Goal: Task Accomplishment & Management: Complete application form

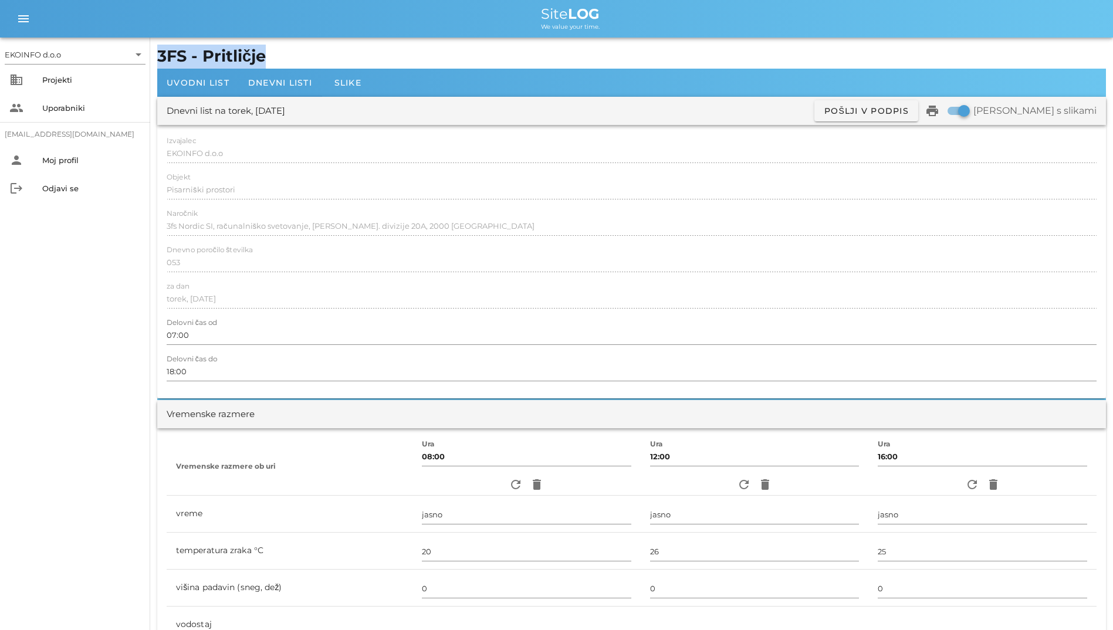
drag, startPoint x: 159, startPoint y: 52, endPoint x: 298, endPoint y: 46, distance: 138.6
click at [298, 46] on h1 "3FS - Pritličje" at bounding box center [631, 57] width 949 height 24
drag, startPoint x: 298, startPoint y: 46, endPoint x: 214, endPoint y: 50, distance: 84.0
click at [214, 50] on h1 "3FS - Pritličje" at bounding box center [631, 57] width 949 height 24
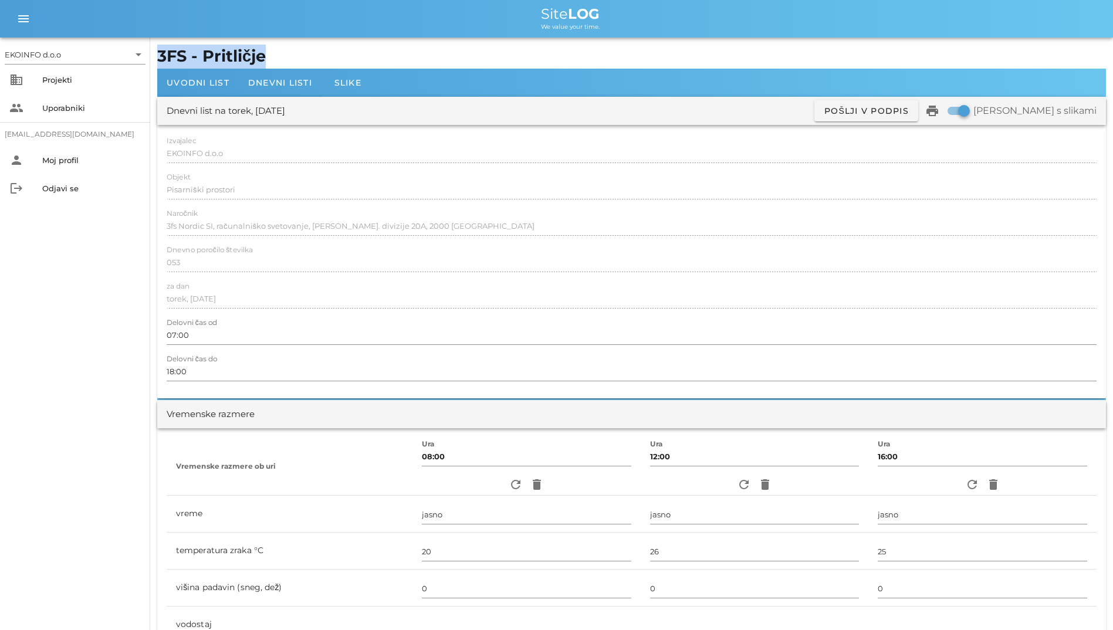
click at [214, 50] on h1 "3FS - Pritličje" at bounding box center [631, 57] width 949 height 24
drag, startPoint x: 214, startPoint y: 50, endPoint x: 165, endPoint y: 42, distance: 48.7
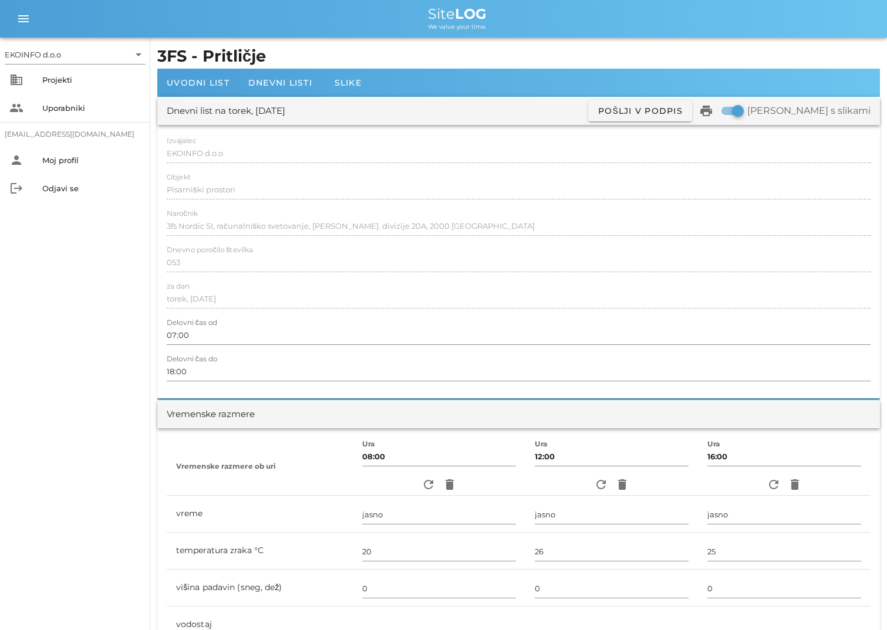
click at [246, 50] on h1 "3FS - Pritličje" at bounding box center [518, 57] width 722 height 24
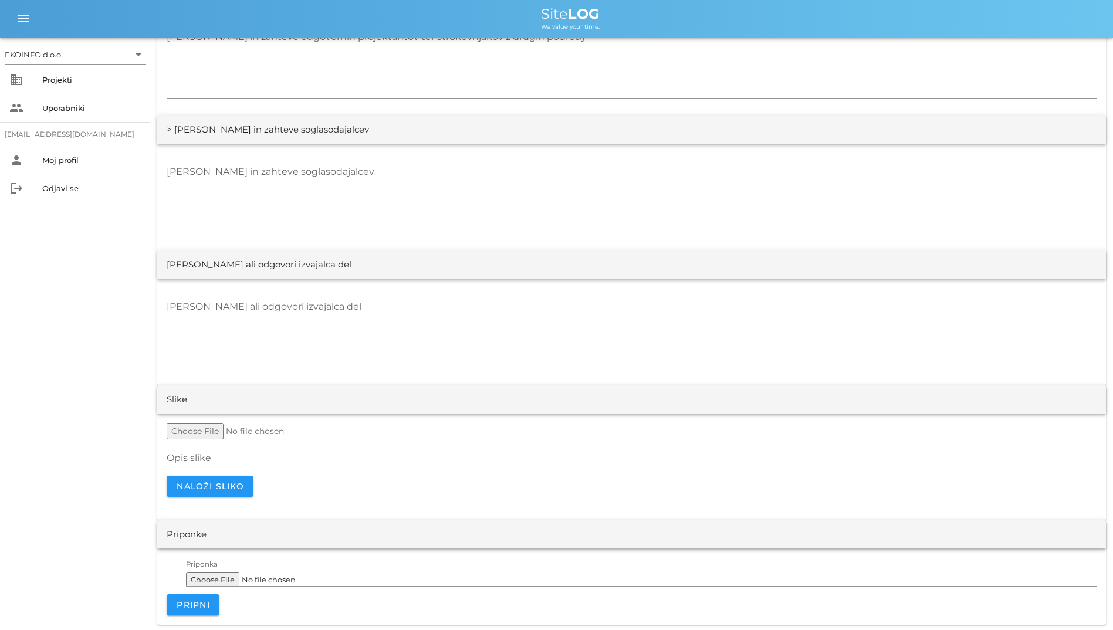
scroll to position [2099, 0]
click at [393, 170] on textarea "[PERSON_NAME] in zahteve soglasodajalcev" at bounding box center [632, 196] width 930 height 70
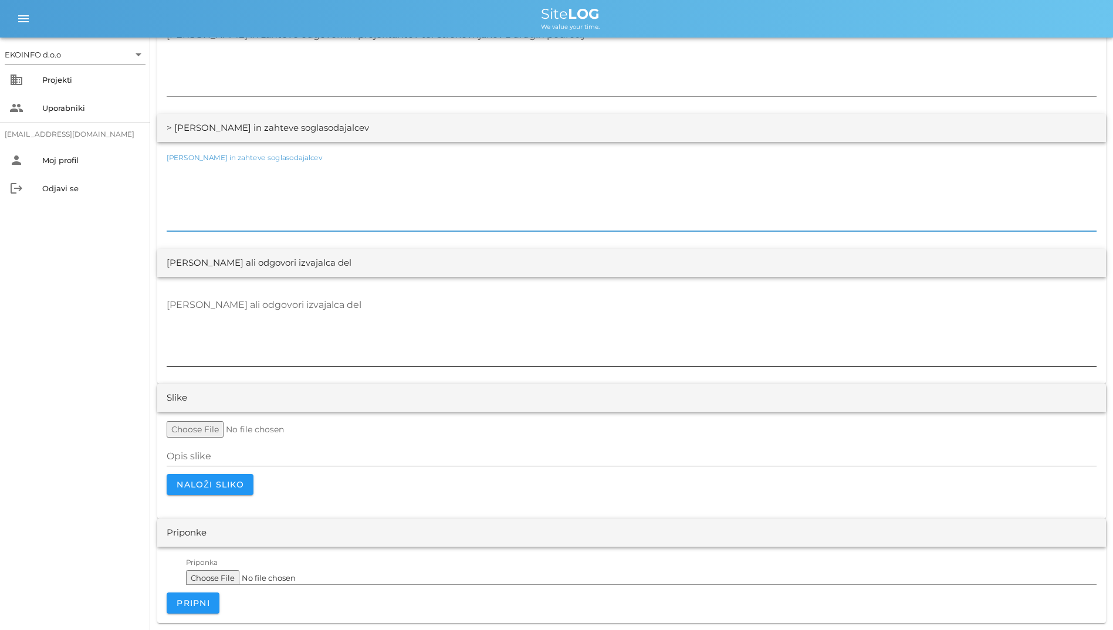
click at [311, 290] on div "[PERSON_NAME] ali odgovori izvajalca del" at bounding box center [632, 332] width 930 height 86
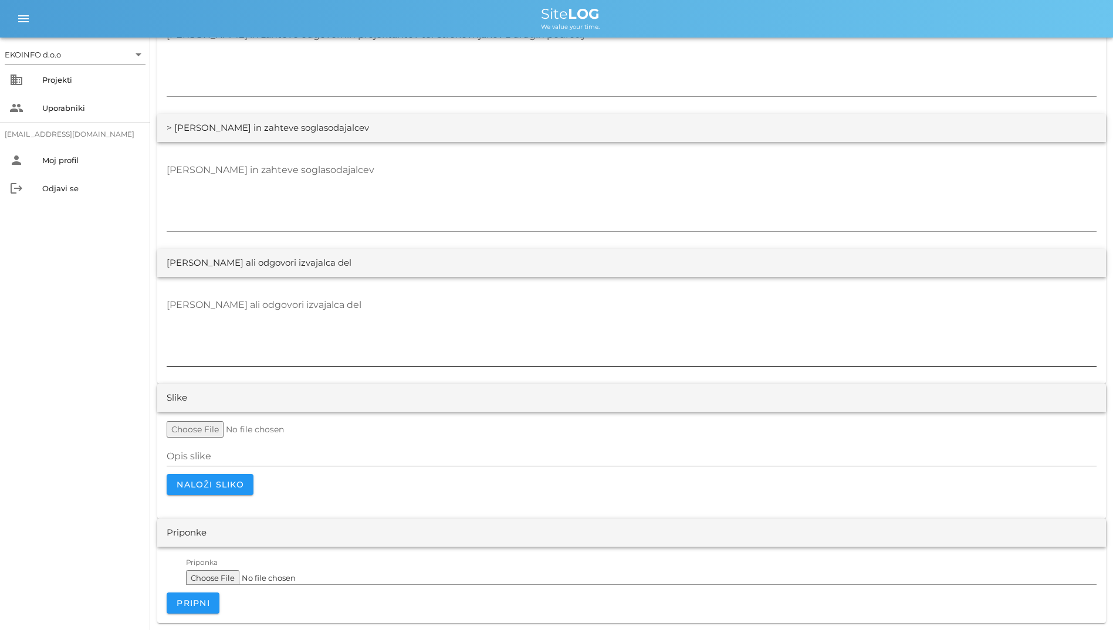
click at [337, 296] on textarea "[PERSON_NAME] ali odgovori izvajalca del" at bounding box center [632, 331] width 930 height 70
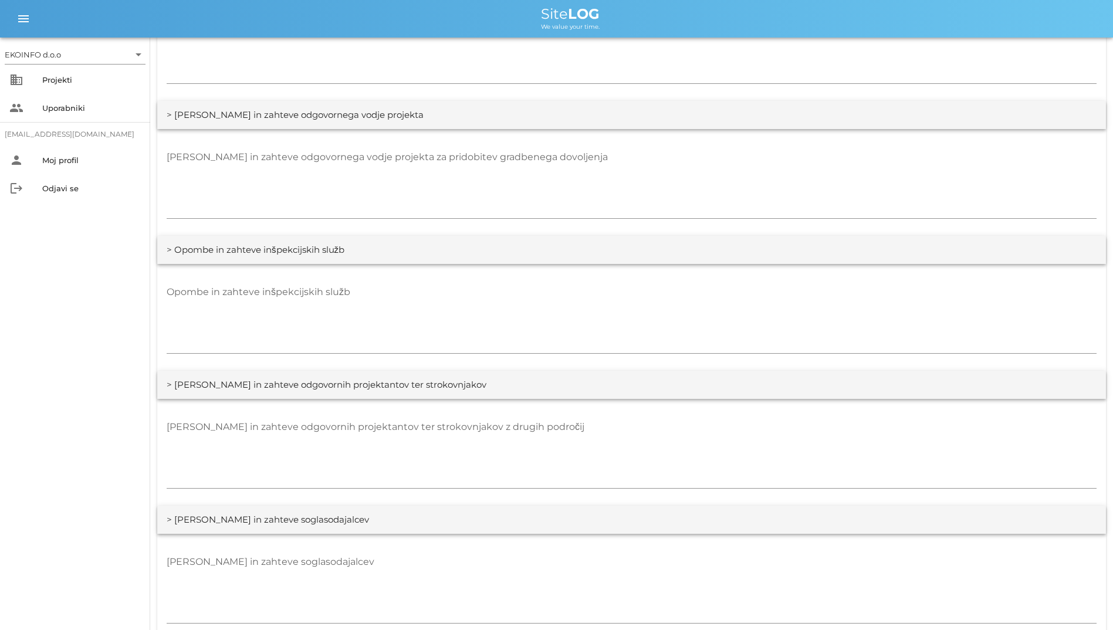
scroll to position [1688, 0]
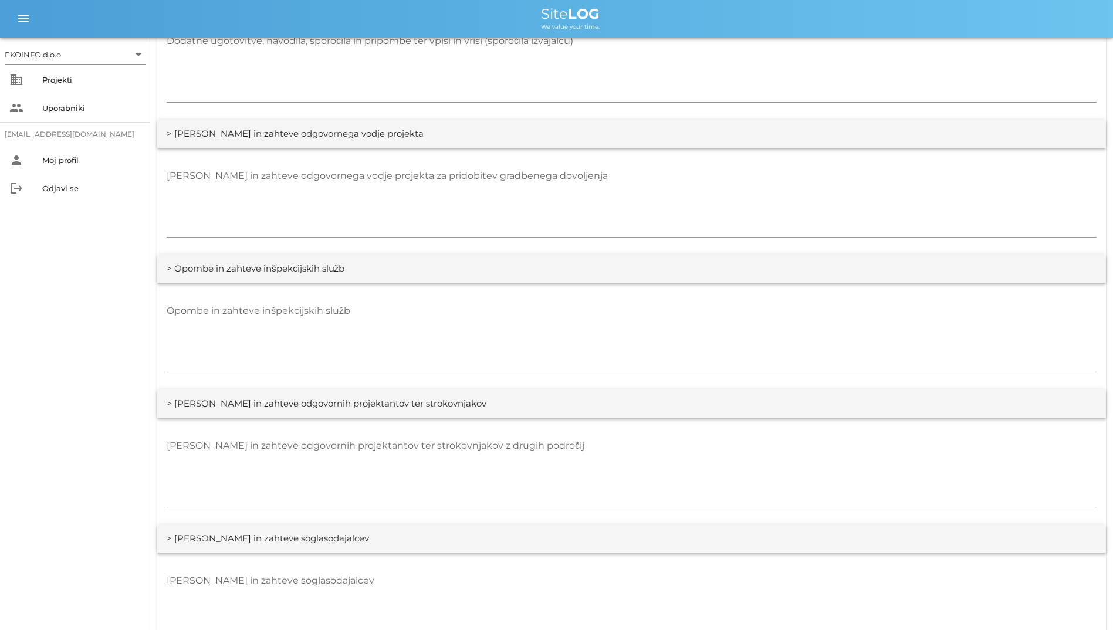
click at [335, 293] on div "Opombe in zahteve inšpekcijskih služb" at bounding box center [631, 336] width 949 height 107
click at [325, 295] on div "Opombe in zahteve inšpekcijskih služb" at bounding box center [632, 338] width 930 height 86
click at [352, 200] on textarea "[PERSON_NAME] in zahteve odgovornega vodje projekta za pridobitev gradbenega do…" at bounding box center [632, 202] width 930 height 70
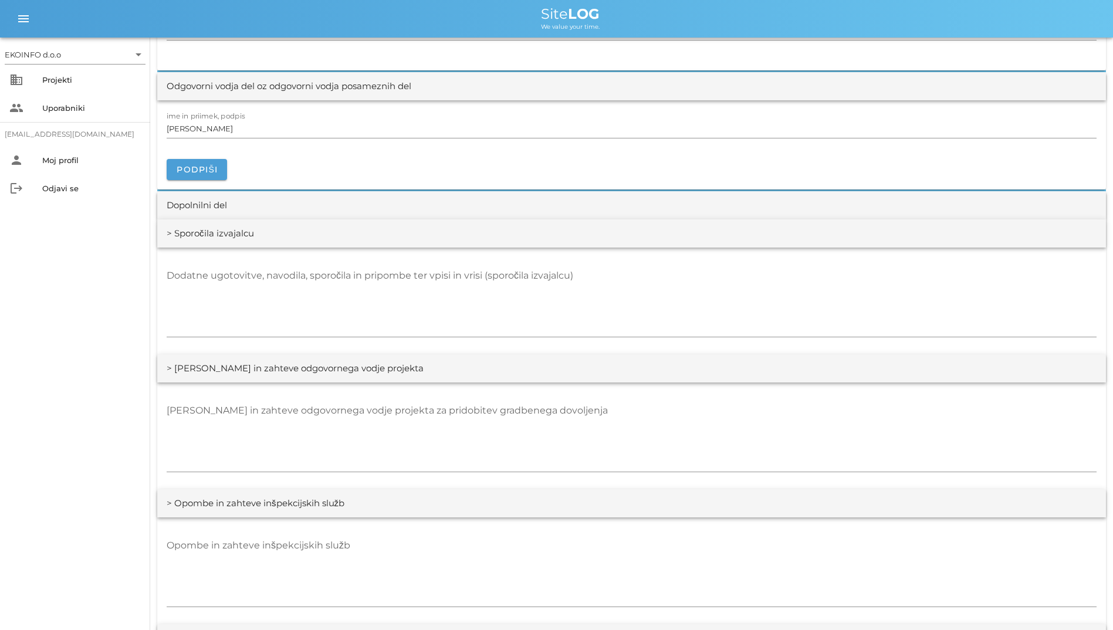
click at [328, 197] on div "Dopolnilni del" at bounding box center [631, 205] width 949 height 28
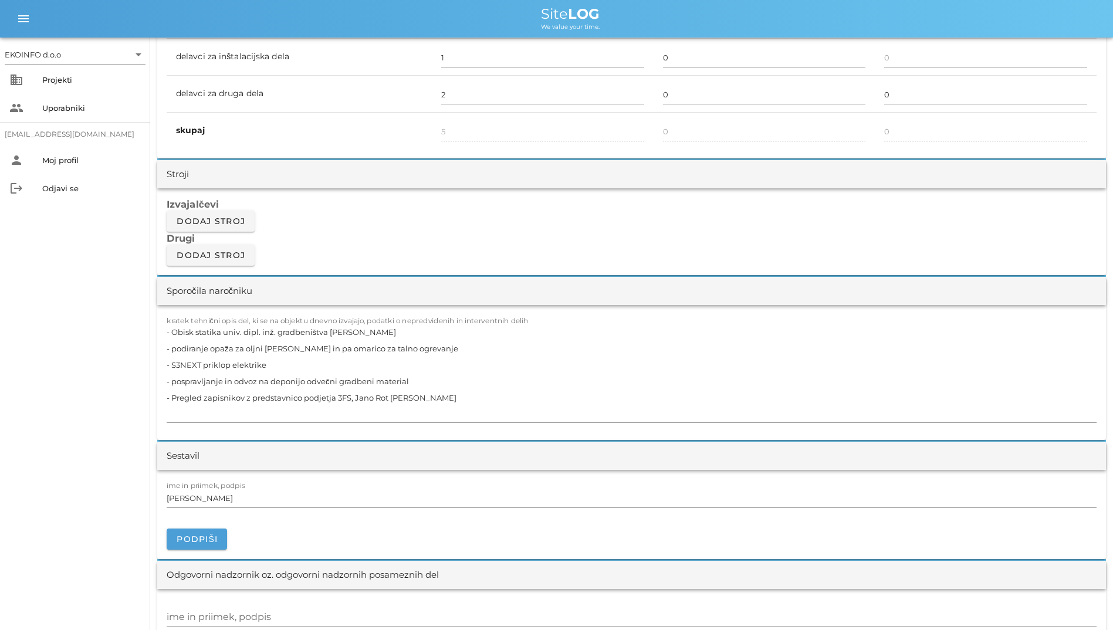
scroll to position [514, 0]
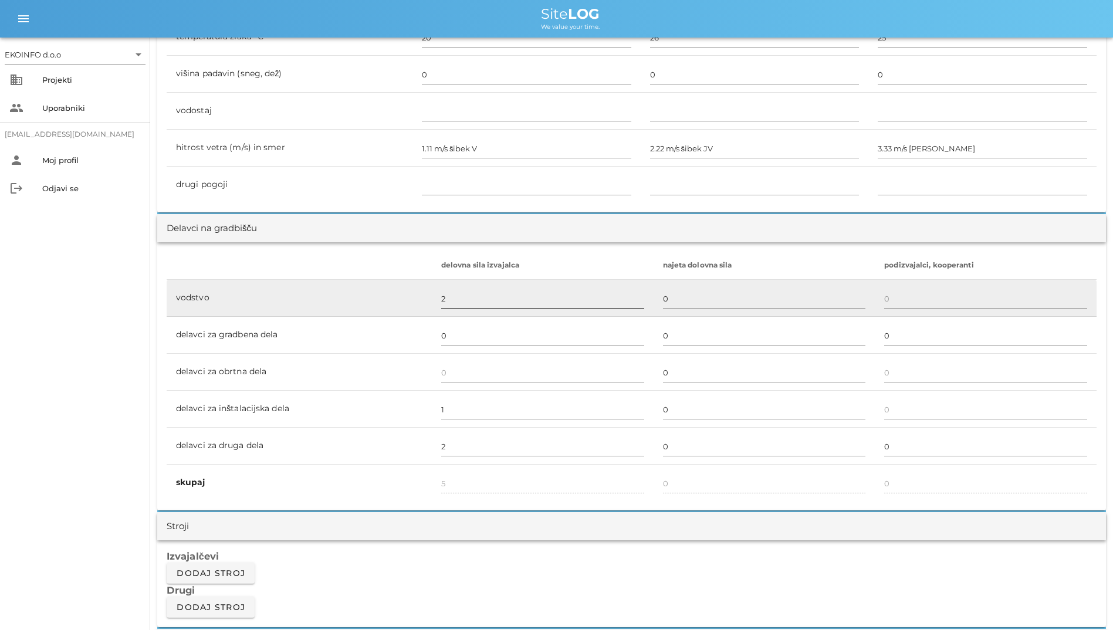
click at [466, 298] on input "2" at bounding box center [542, 298] width 203 height 19
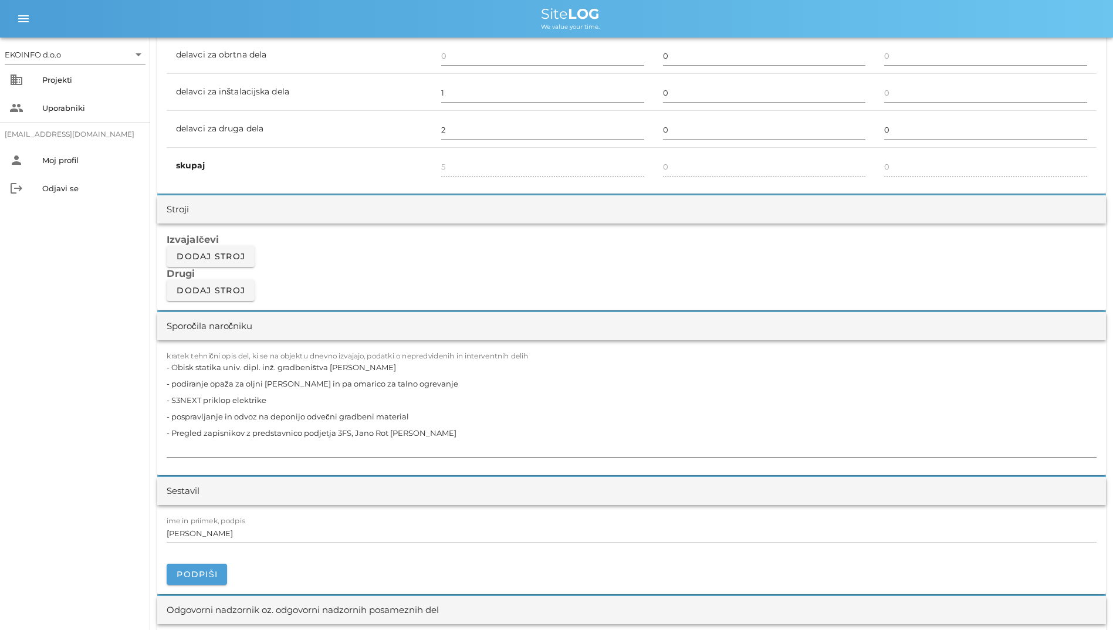
scroll to position [866, 0]
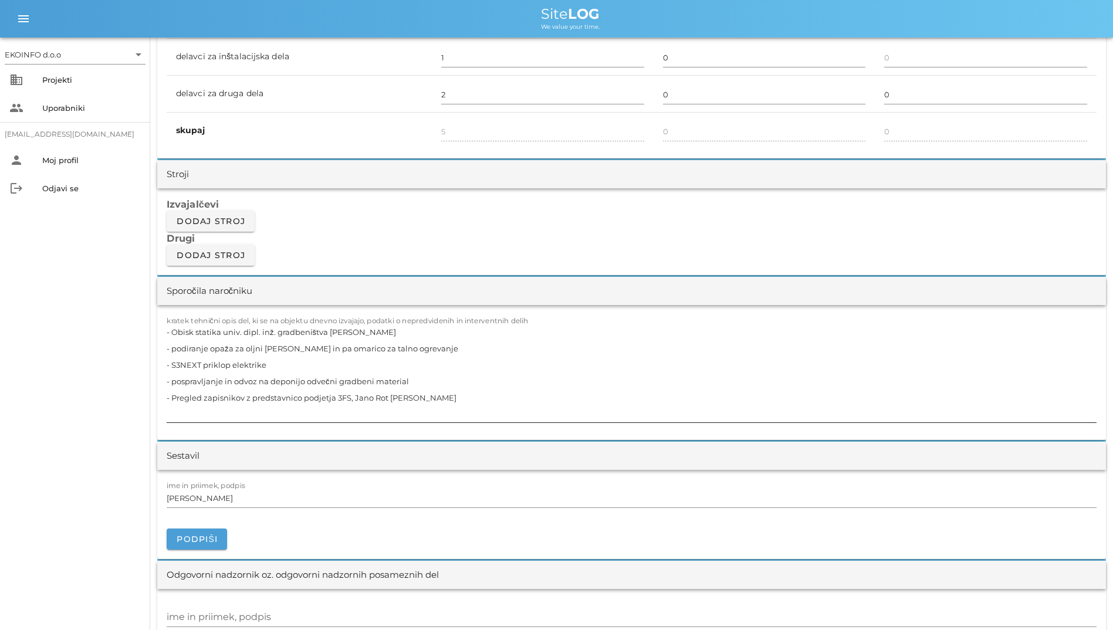
click at [496, 398] on textarea "- Obisk statika univ. dipl. inž. gradbeništva [PERSON_NAME] - podiranje opaža z…" at bounding box center [632, 373] width 930 height 99
click at [401, 373] on textarea "- Obisk statika univ. dipl. inž. gradbeništva [PERSON_NAME] - podiranje opaža z…" at bounding box center [632, 373] width 930 height 99
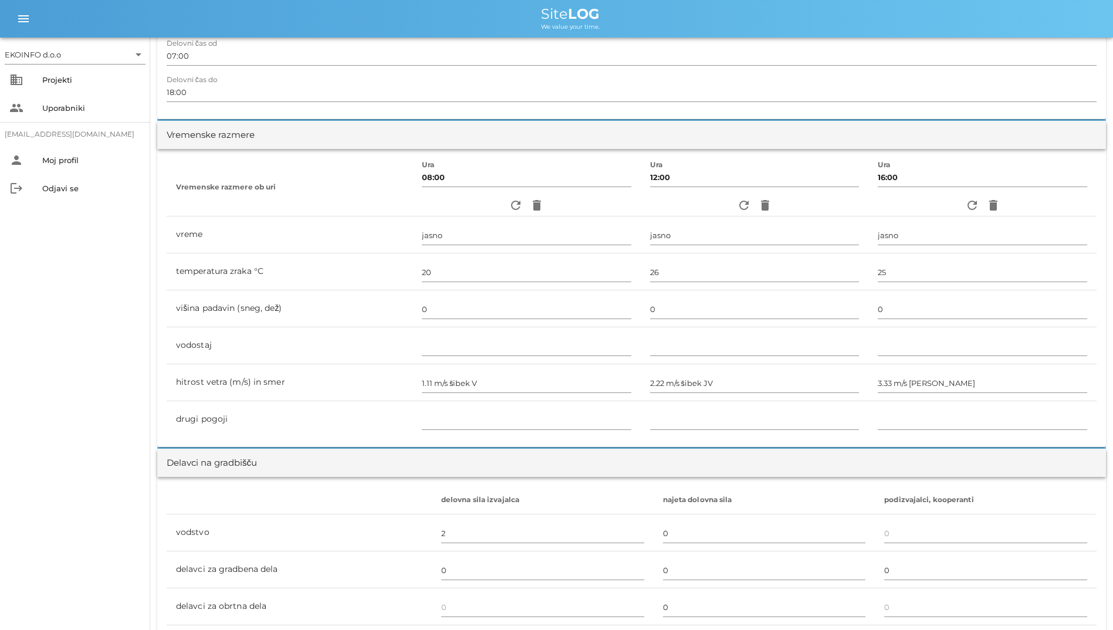
scroll to position [0, 0]
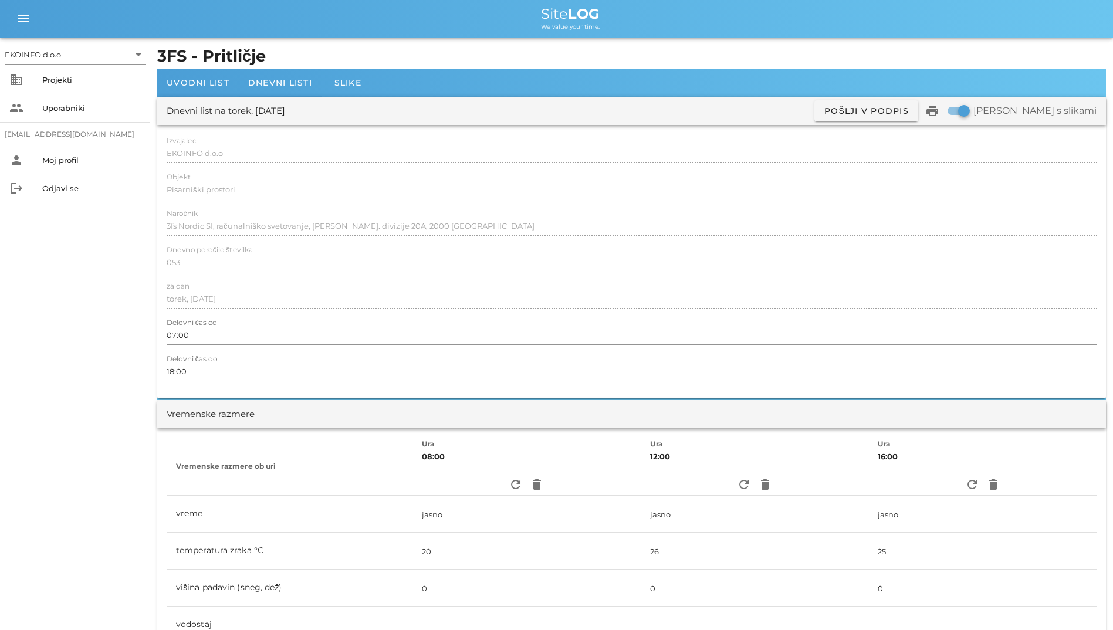
drag, startPoint x: 525, startPoint y: 6, endPoint x: 644, endPoint y: 28, distance: 120.5
click at [644, 28] on div "menu menu Site LOG We value your time." at bounding box center [556, 19] width 1113 height 38
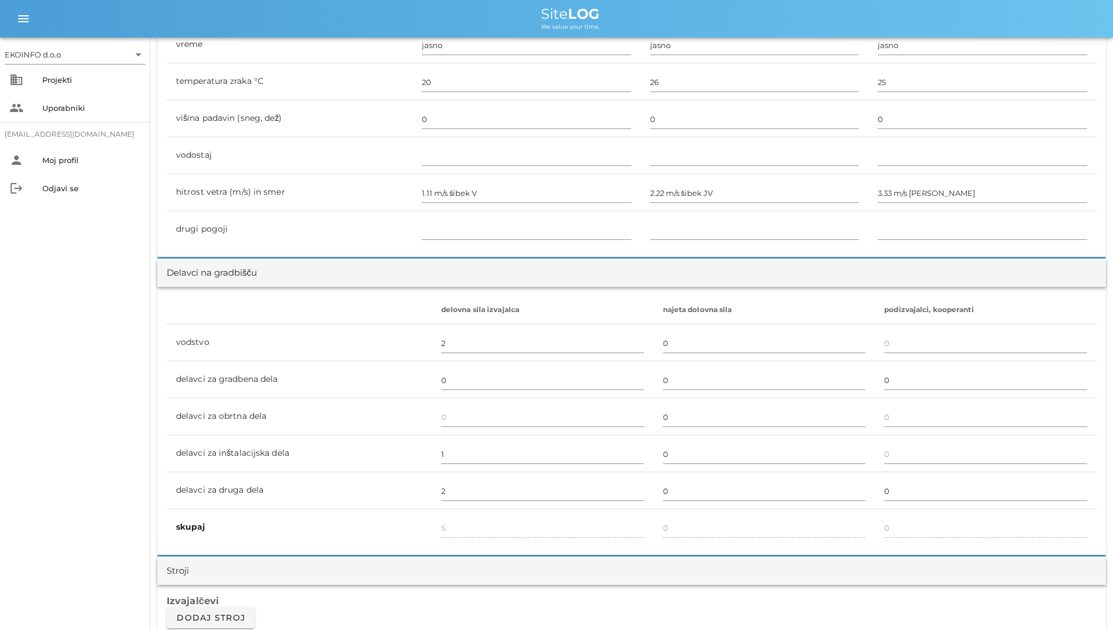
click at [680, 33] on div "menu menu Site LOG We value your time." at bounding box center [556, 19] width 1113 height 38
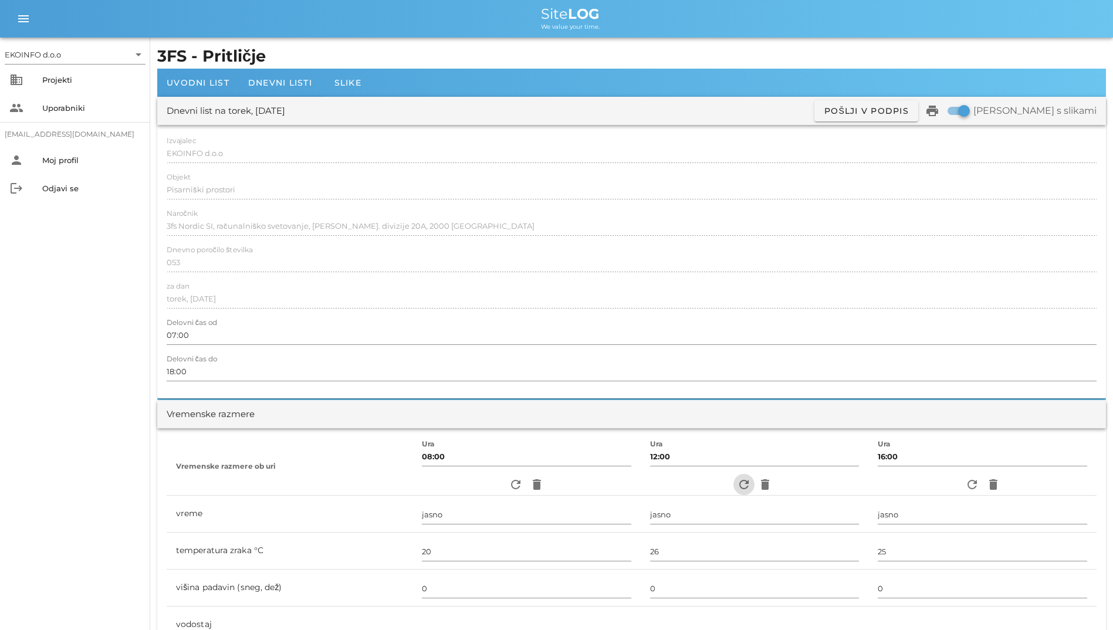
click at [739, 487] on icon "refresh" at bounding box center [744, 485] width 14 height 14
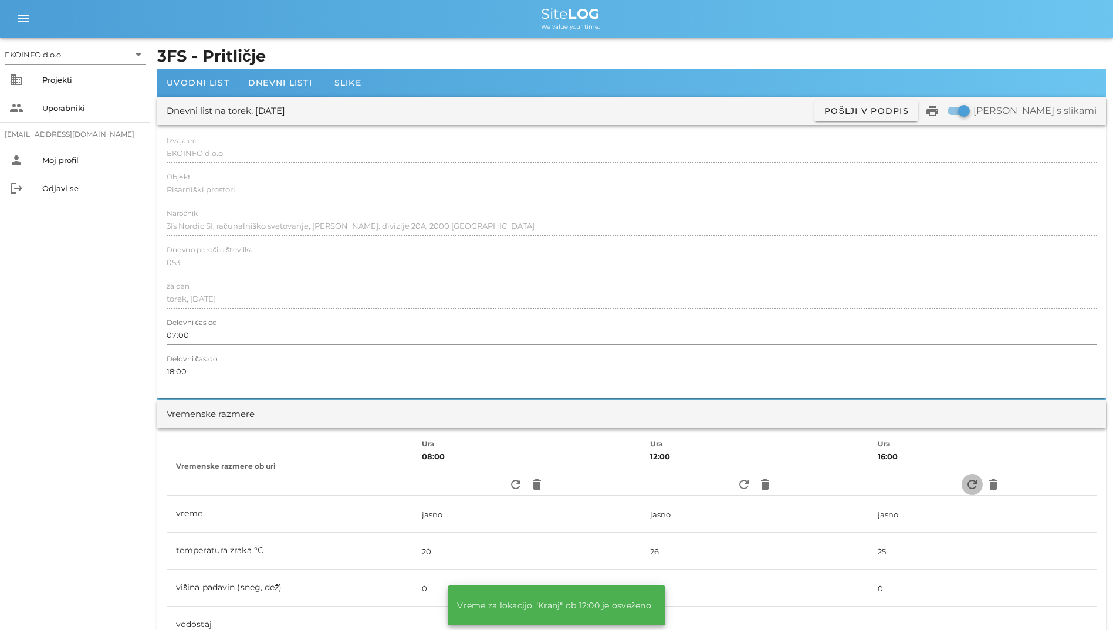
click at [965, 480] on icon "refresh" at bounding box center [972, 485] width 14 height 14
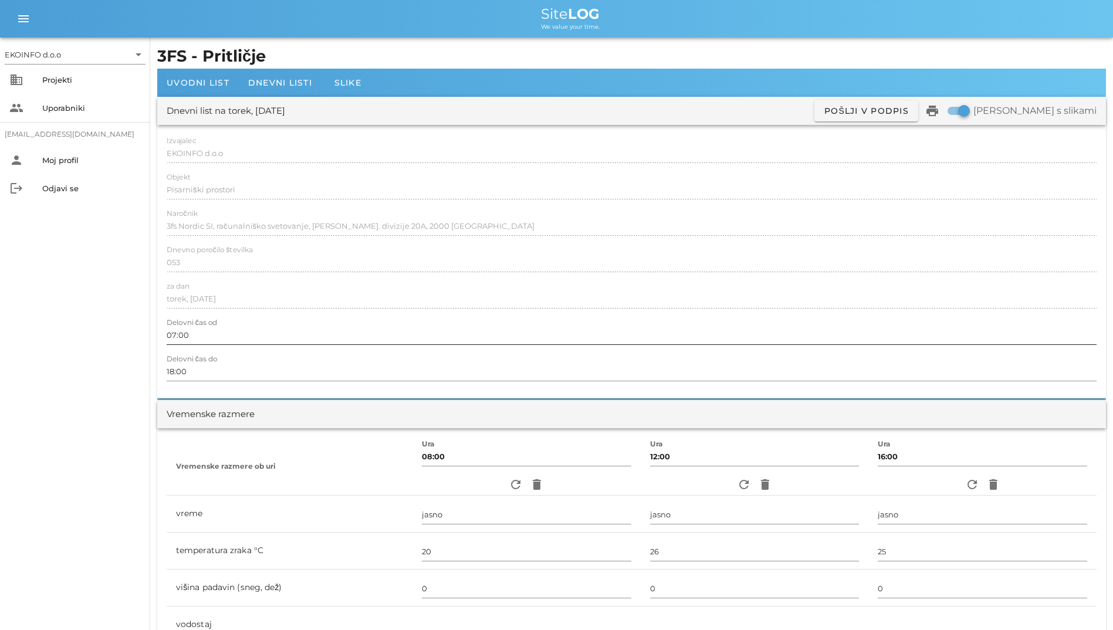
click at [249, 329] on input "07:00" at bounding box center [632, 335] width 930 height 19
click at [259, 280] on div "Izvajalec EKOINFO d.o.o Objekt Pisarniški prostori Naročnik 3fs Nordic SI, raču…" at bounding box center [631, 261] width 949 height 273
click at [269, 80] on span "Dnevni listi" at bounding box center [280, 82] width 64 height 11
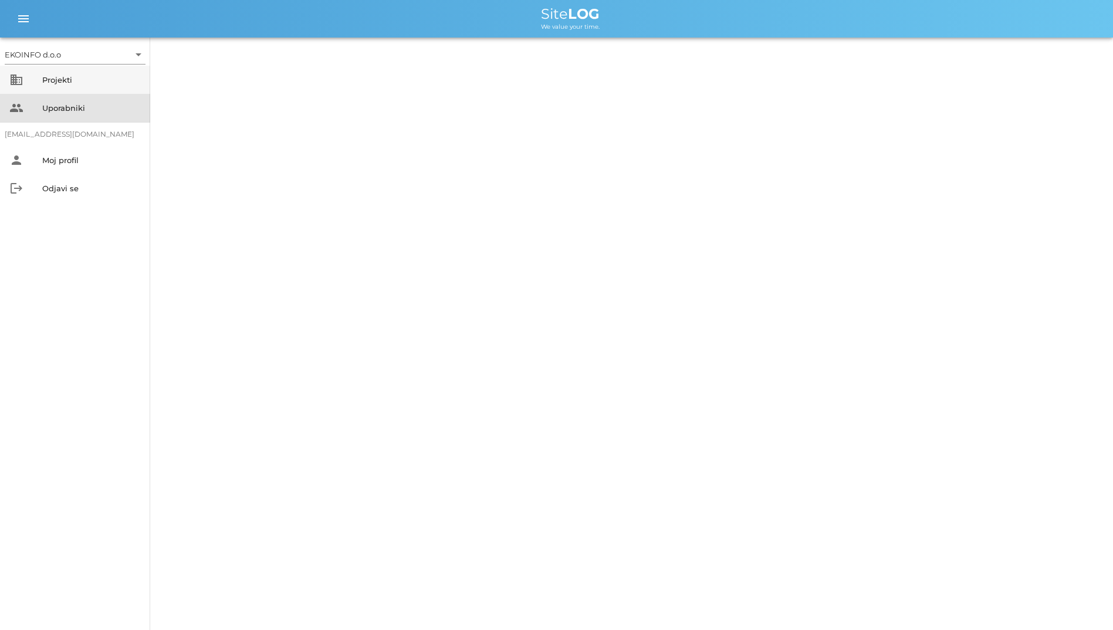
click at [69, 106] on div "Uporabniki" at bounding box center [91, 107] width 99 height 9
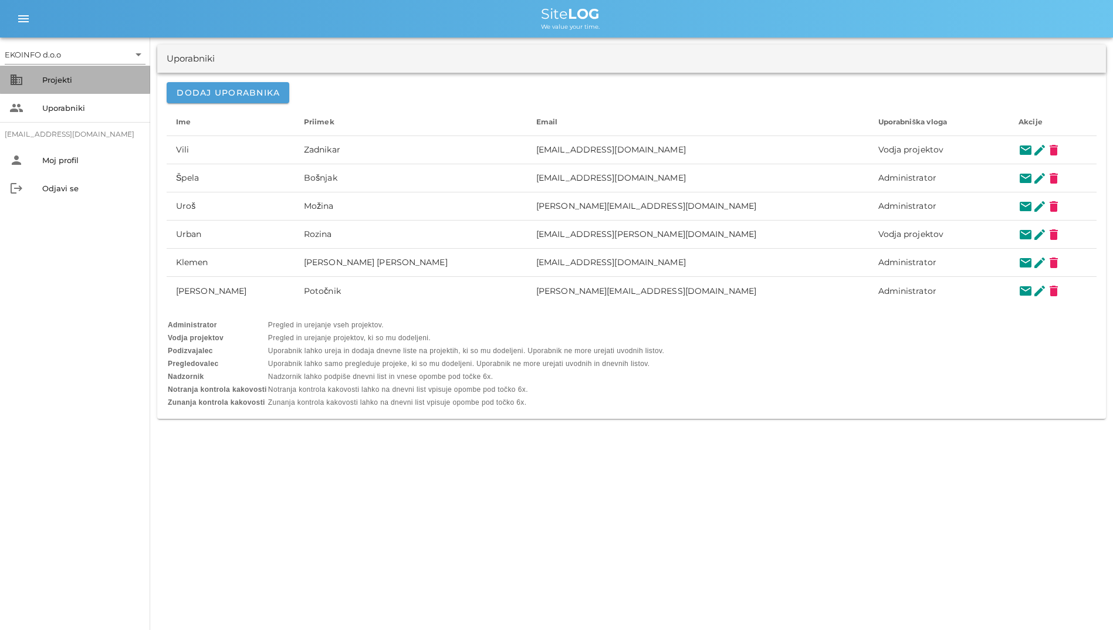
click at [72, 77] on div "Projekti" at bounding box center [91, 79] width 99 height 9
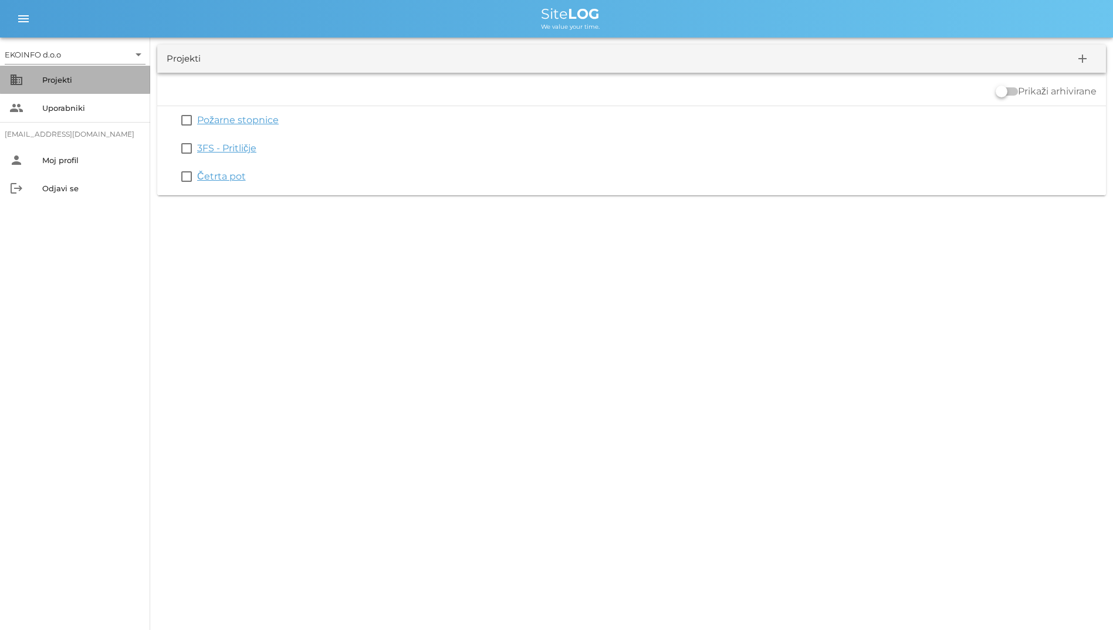
click at [67, 87] on div "Projekti" at bounding box center [91, 79] width 99 height 19
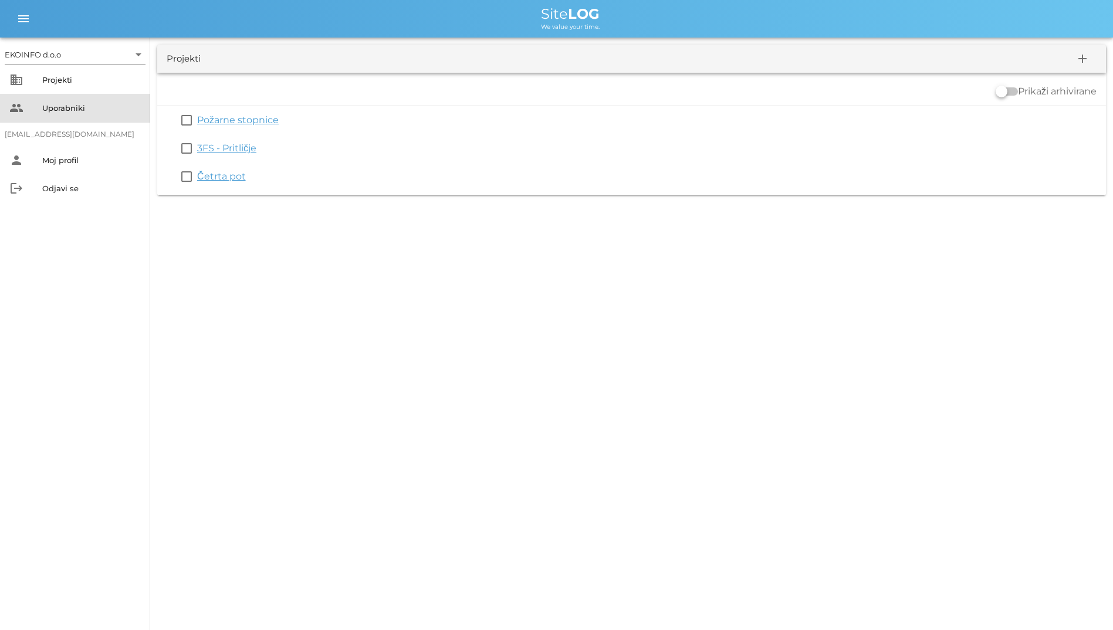
click at [72, 106] on div "Uporabniki" at bounding box center [91, 107] width 99 height 9
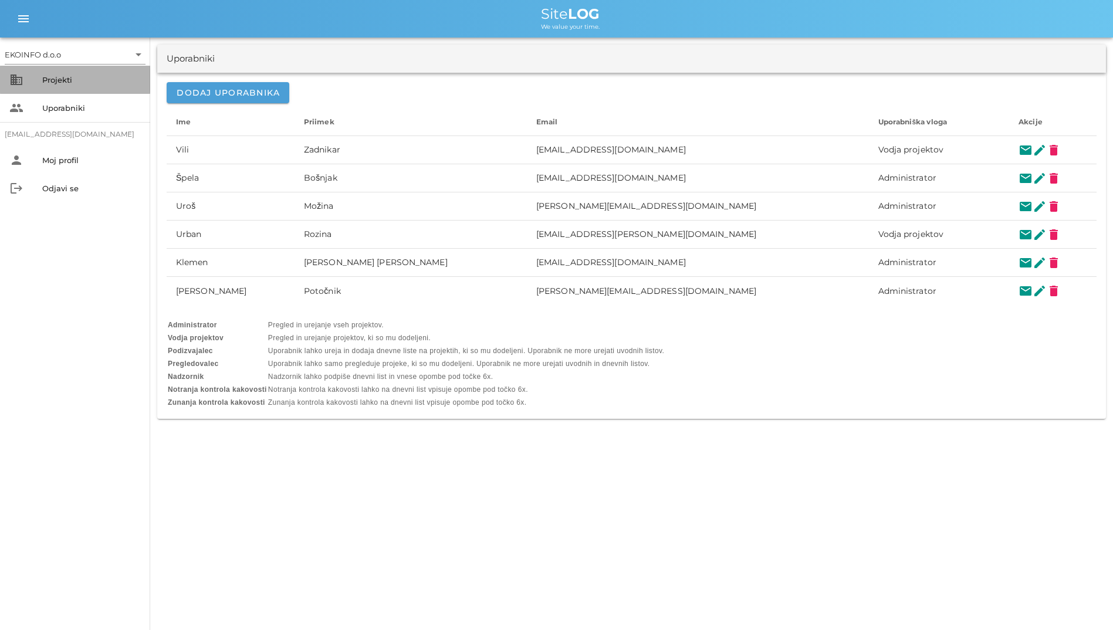
click at [78, 92] on div "business Projekti" at bounding box center [75, 80] width 150 height 28
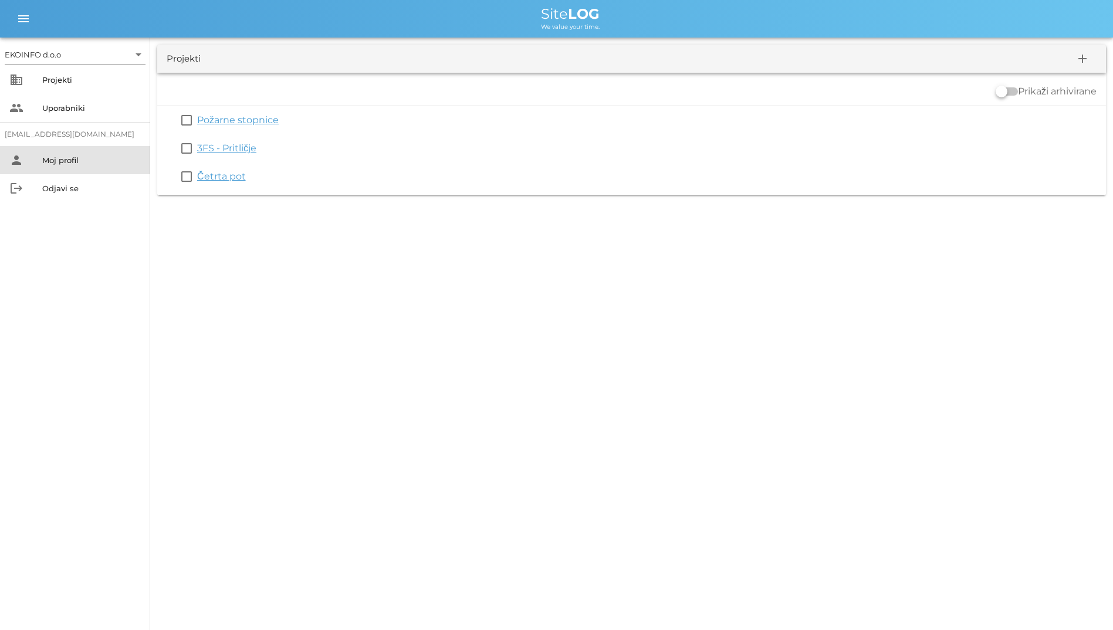
click at [92, 148] on div "person Moj profil" at bounding box center [75, 160] width 150 height 28
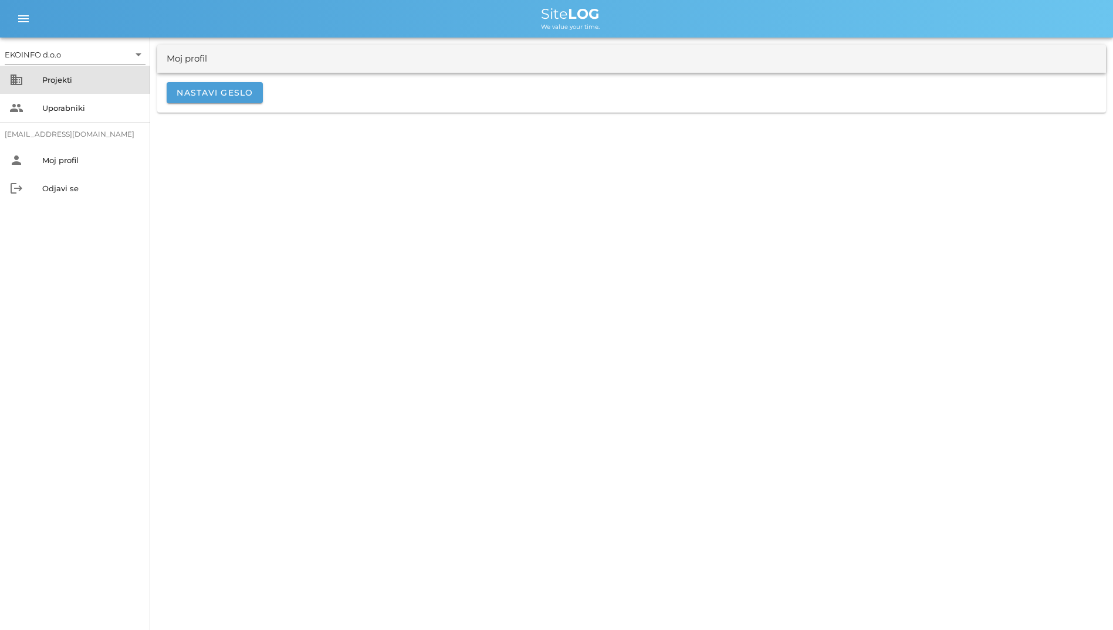
click at [96, 76] on div "Projekti" at bounding box center [91, 79] width 99 height 9
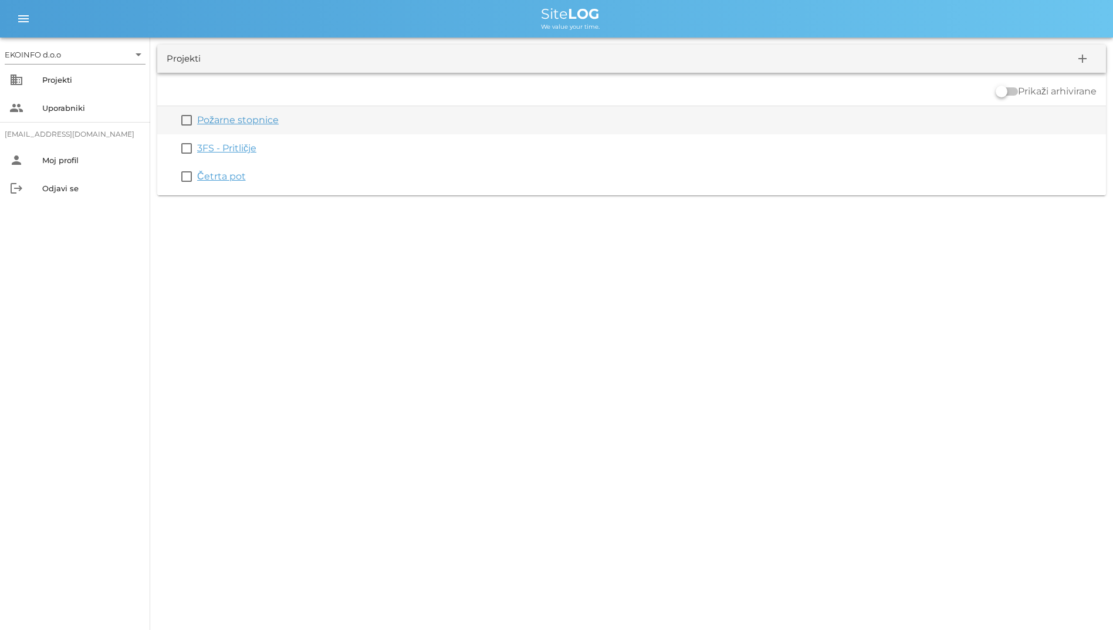
click at [239, 116] on link "Požarne stopnice" at bounding box center [238, 119] width 82 height 11
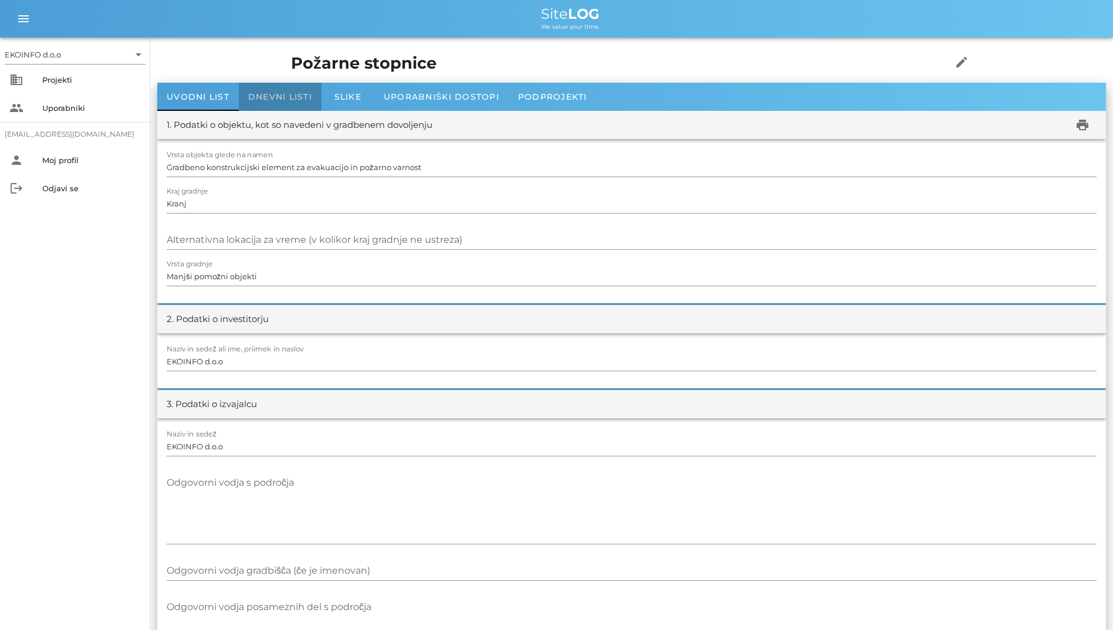
click at [275, 89] on div "Dnevni listi" at bounding box center [280, 97] width 83 height 28
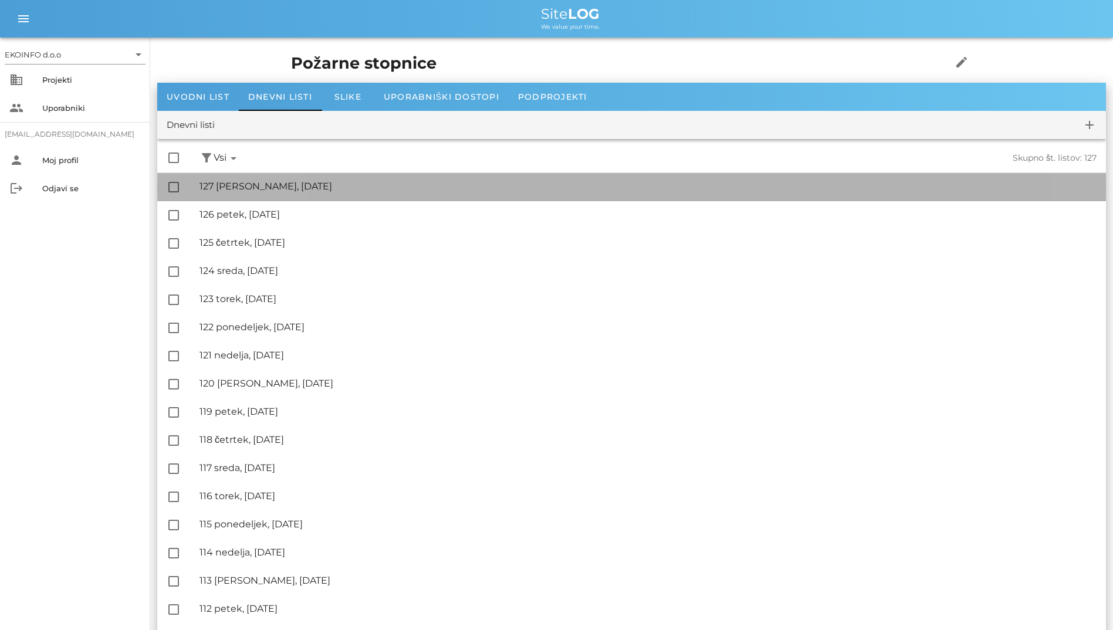
click at [249, 183] on div "🔏 127 [PERSON_NAME], [DATE]" at bounding box center [648, 186] width 897 height 11
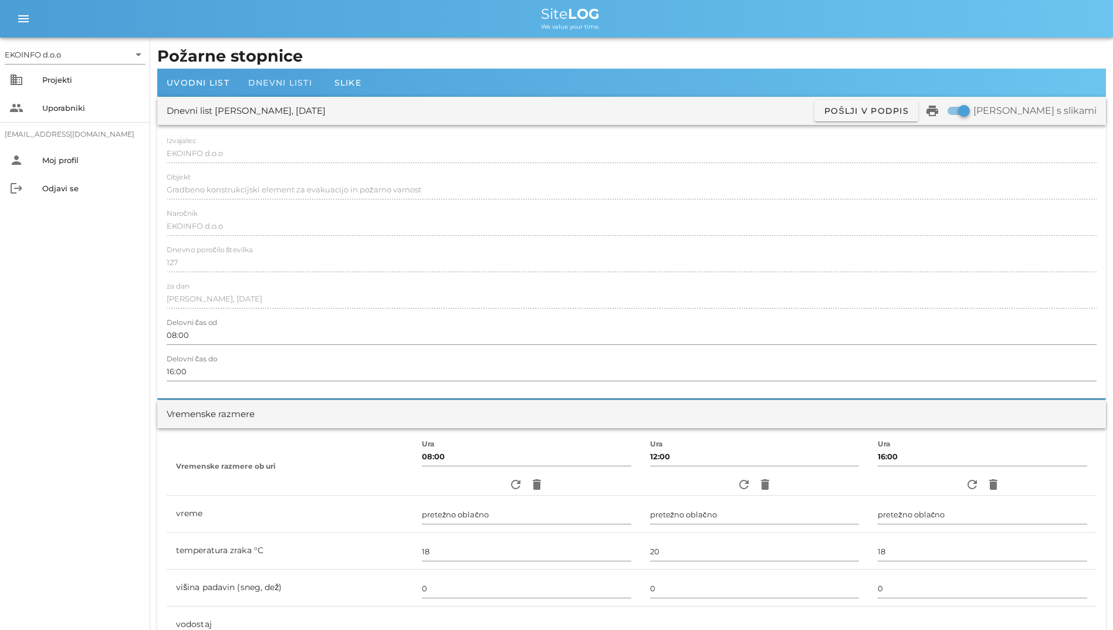
click at [288, 83] on span "Dnevni listi" at bounding box center [280, 82] width 64 height 11
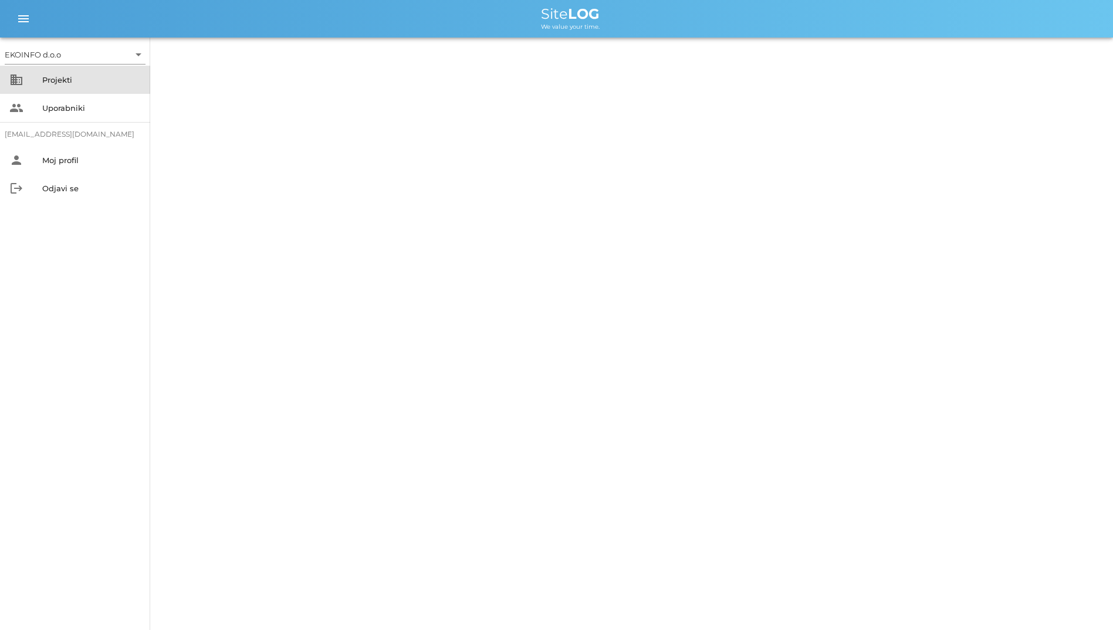
click at [124, 70] on div "Projekti" at bounding box center [91, 79] width 99 height 19
click at [99, 71] on div "Projekti" at bounding box center [91, 79] width 99 height 19
click at [55, 73] on div "Projekti" at bounding box center [91, 79] width 99 height 19
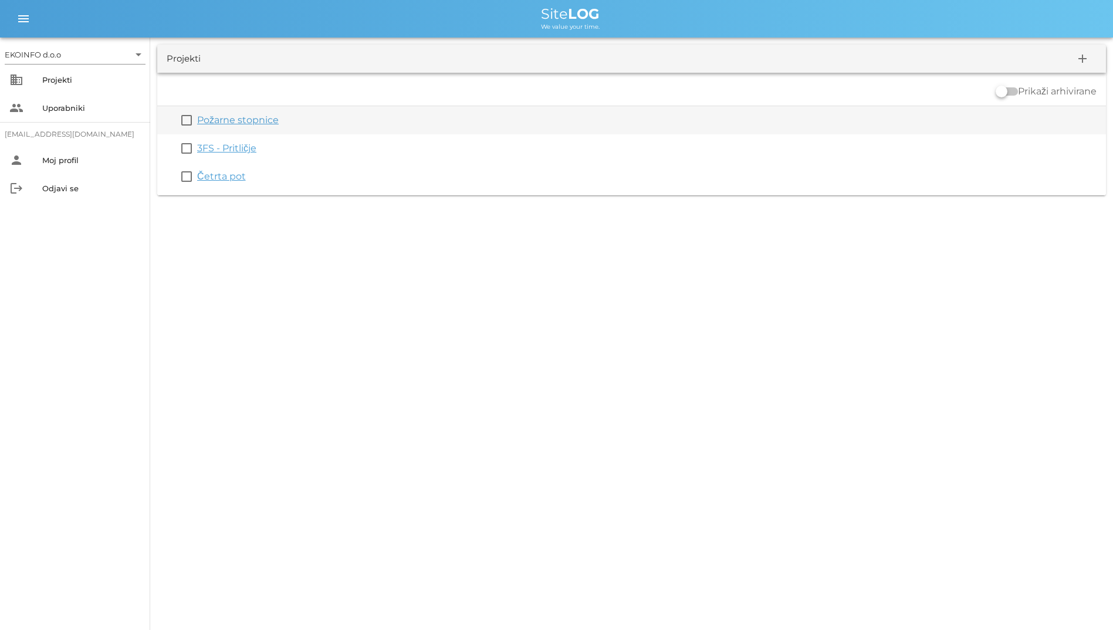
click at [215, 114] on link "Požarne stopnice" at bounding box center [238, 119] width 82 height 11
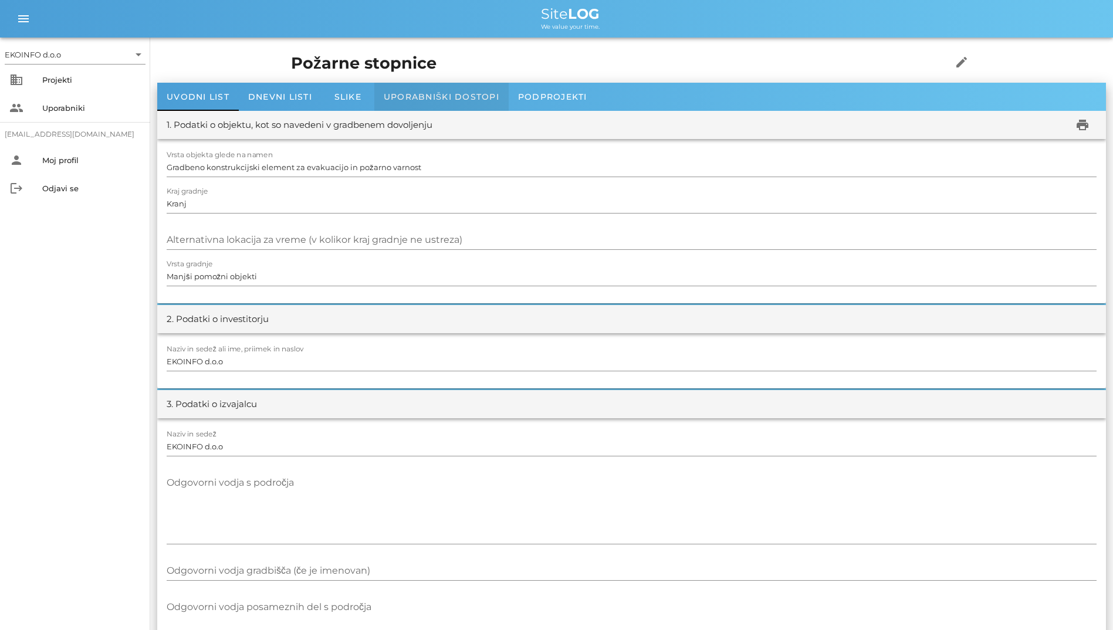
click at [482, 88] on div "Uporabniški dostopi" at bounding box center [441, 97] width 134 height 28
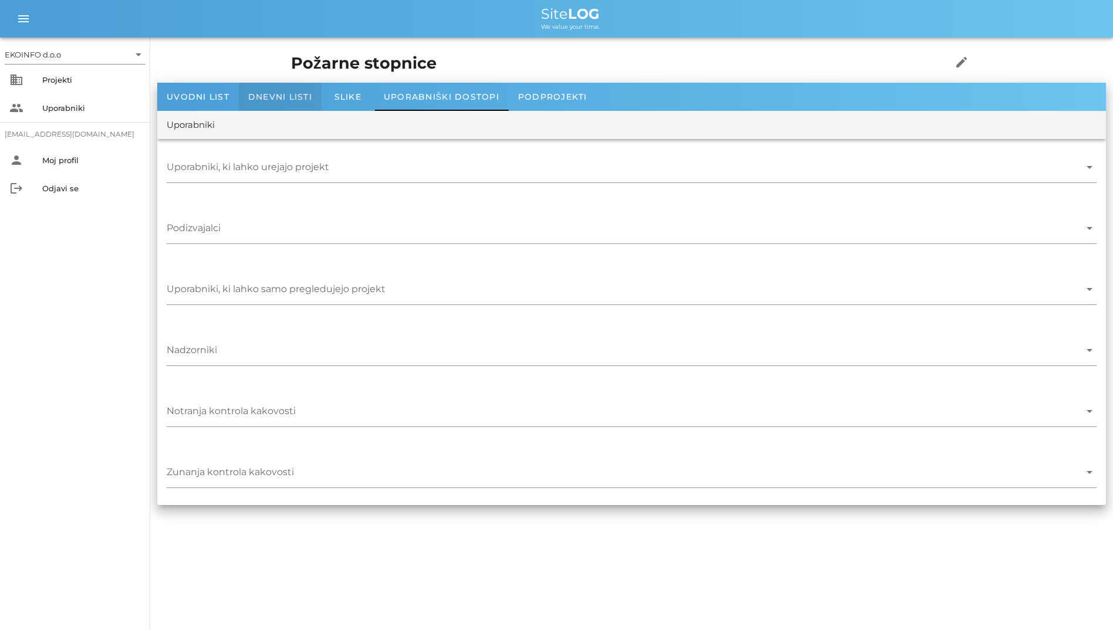
click at [299, 94] on span "Dnevni listi" at bounding box center [280, 97] width 64 height 11
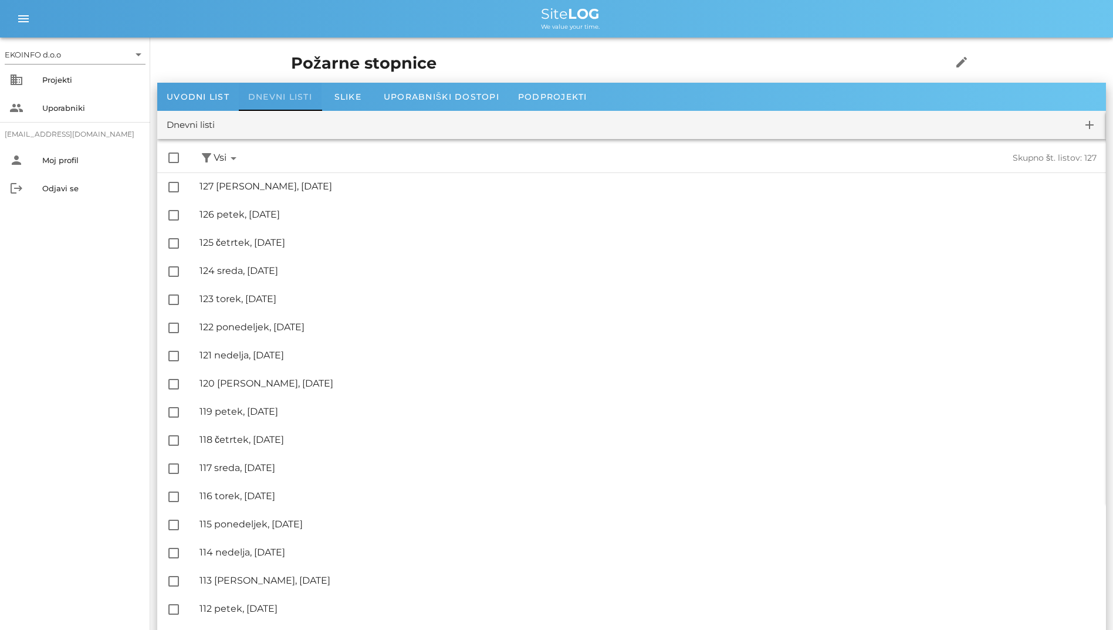
click at [241, 94] on div "Dnevni listi" at bounding box center [280, 97] width 83 height 28
click at [228, 95] on span "Uvodni list" at bounding box center [198, 97] width 63 height 11
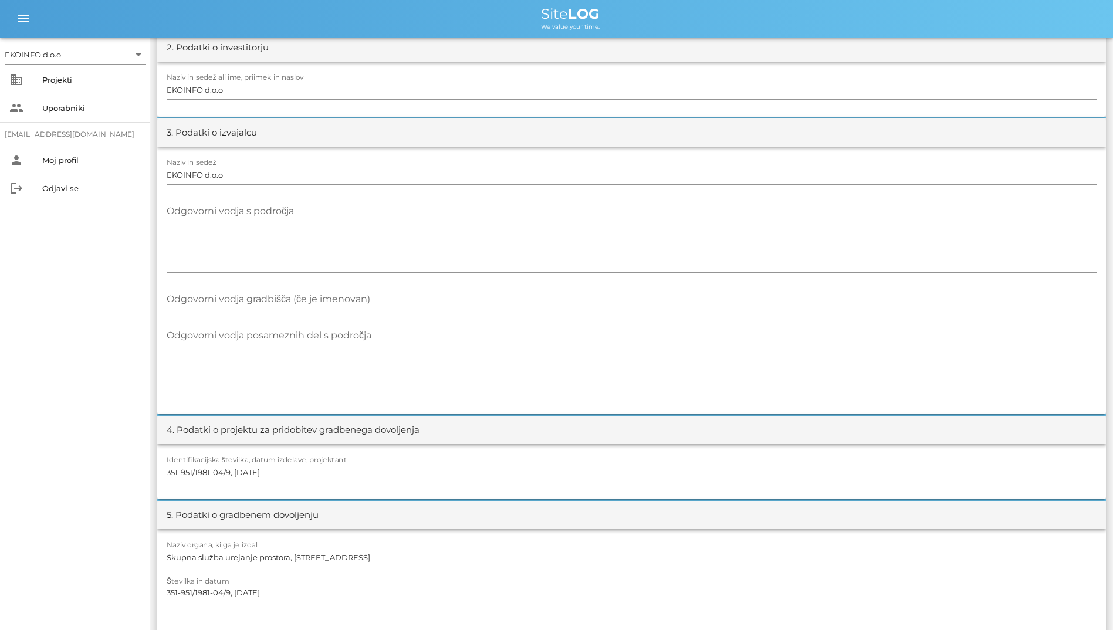
scroll to position [293, 0]
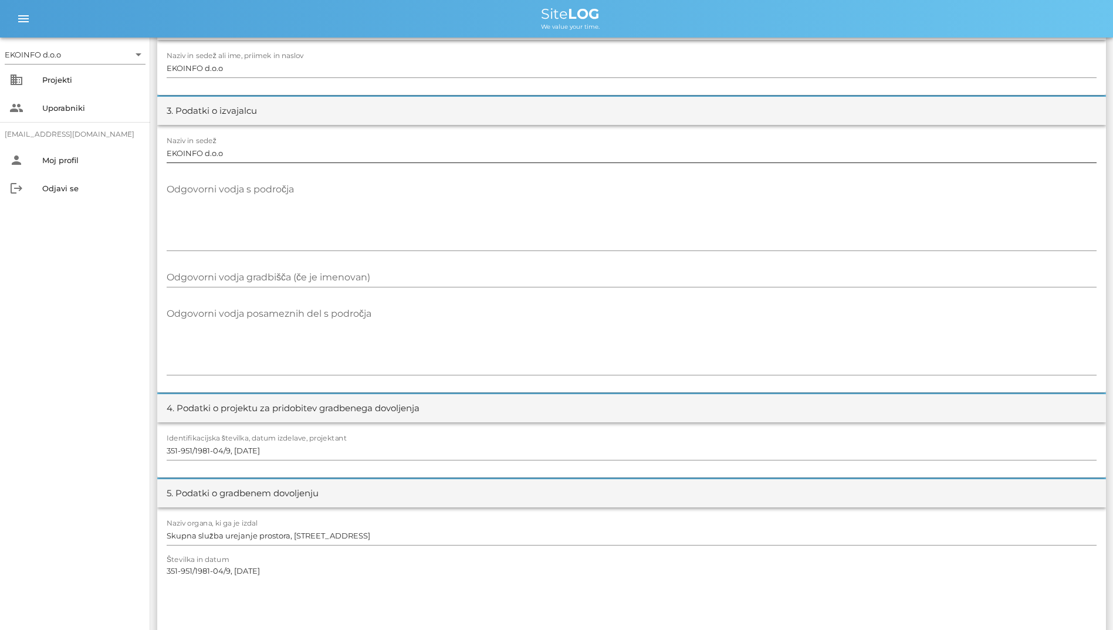
click at [366, 149] on input "EKOINFO d.o.o" at bounding box center [632, 153] width 930 height 19
click at [367, 210] on textarea "Odgovorni vodja s področja" at bounding box center [632, 215] width 930 height 70
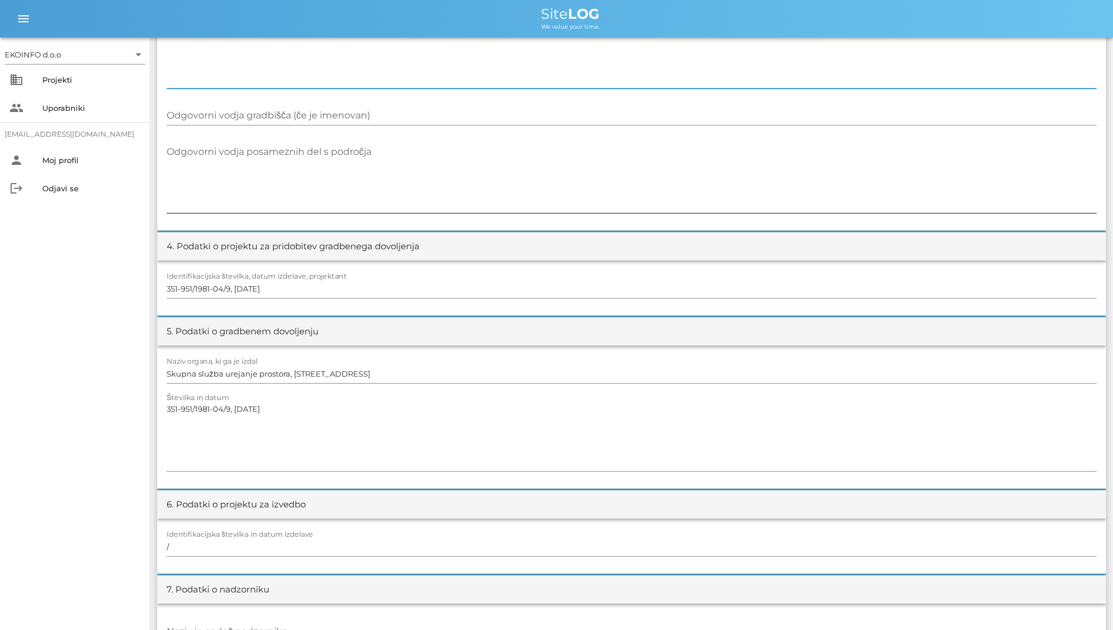
scroll to position [469, 0]
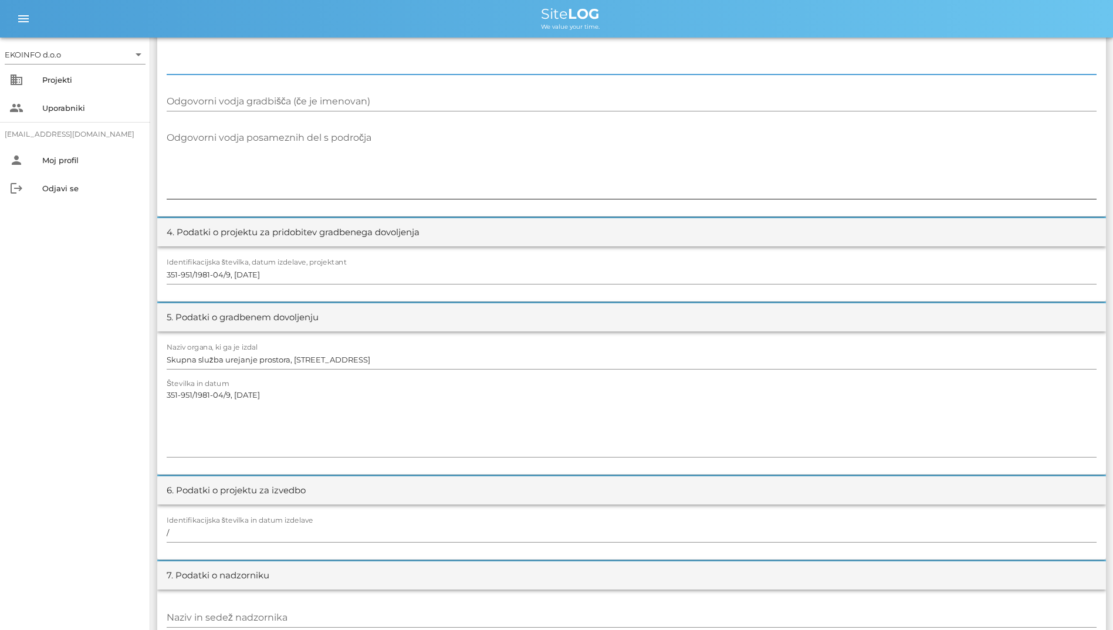
click at [385, 181] on textarea "Odgovorni vodja posameznih del s področja" at bounding box center [632, 164] width 930 height 70
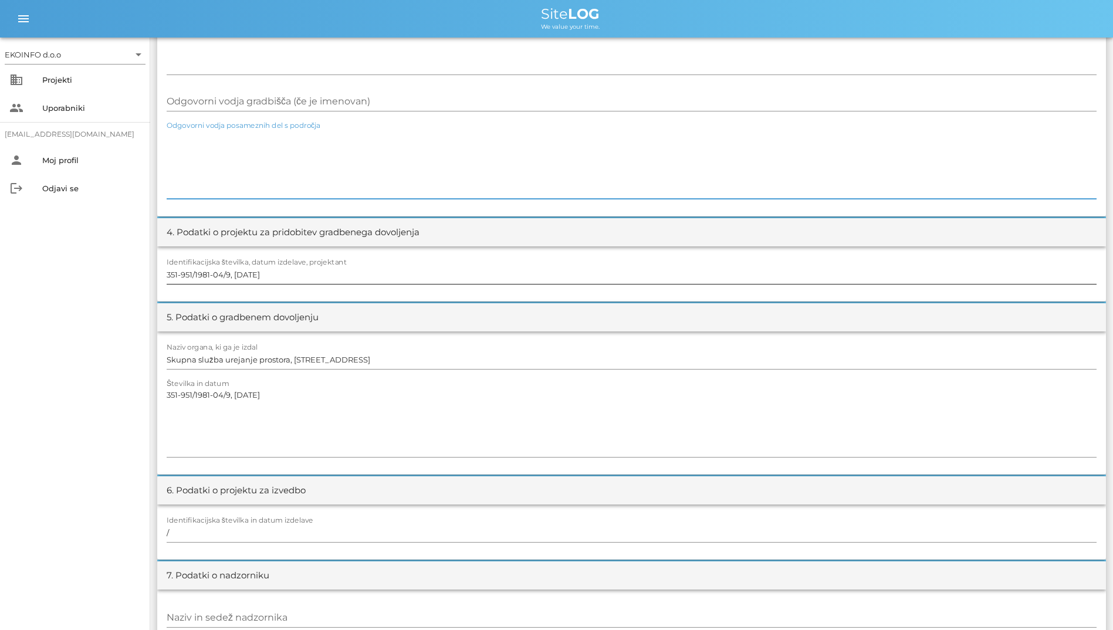
click at [395, 269] on input "351-951/1981-04/9, [DATE]" at bounding box center [632, 274] width 930 height 19
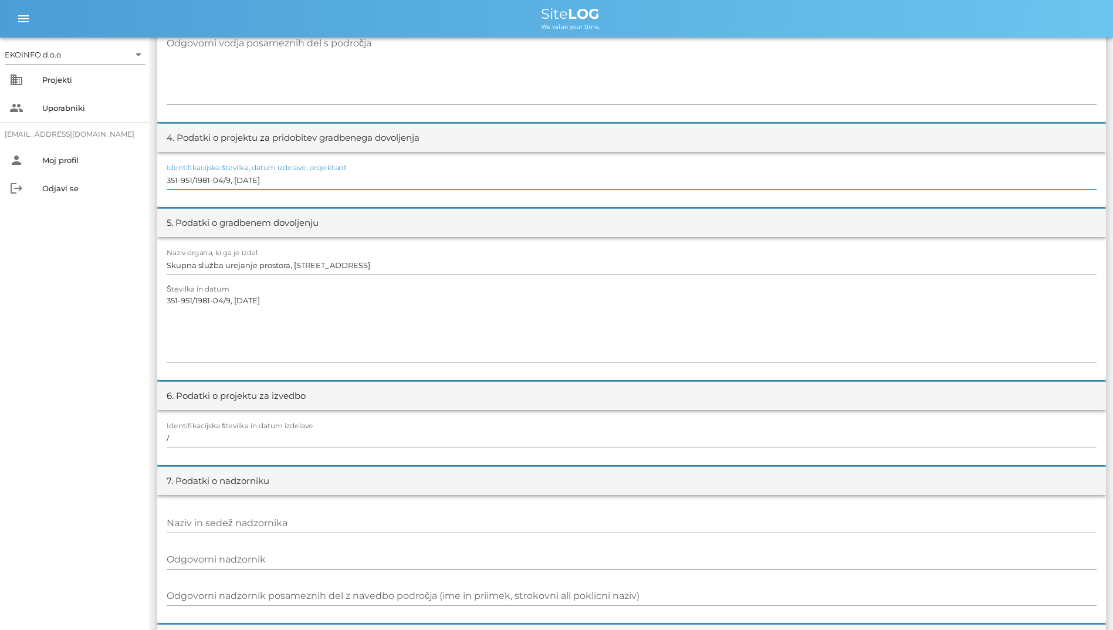
scroll to position [587, 0]
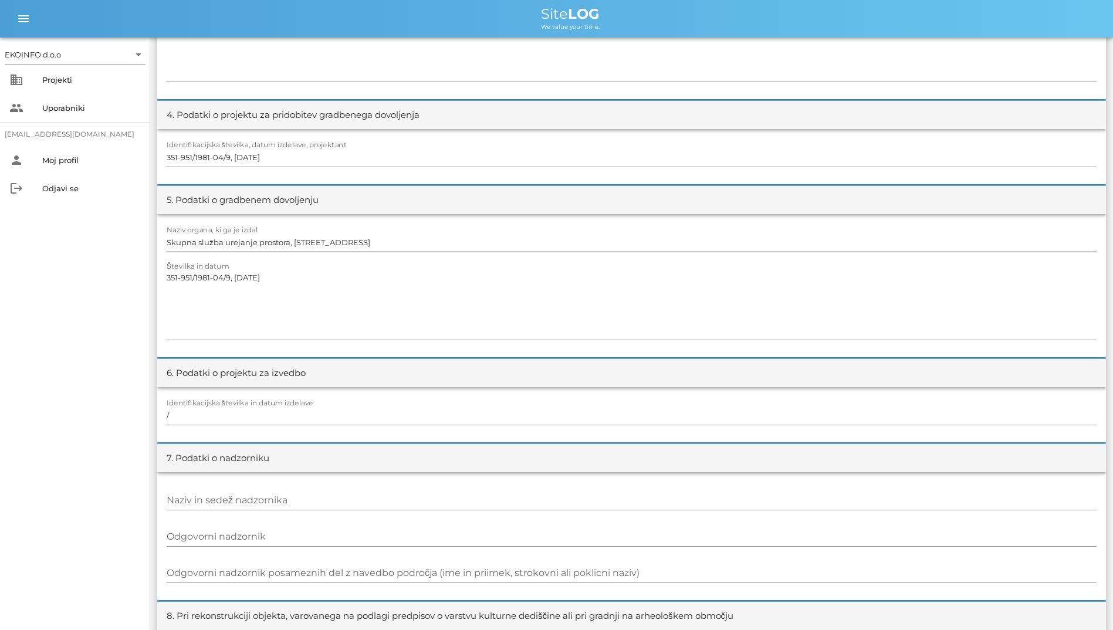
click at [363, 231] on div "Naziv organa, ki ga je izdal Skupna služba urejanje prostora, [STREET_ADDRESS]" at bounding box center [632, 243] width 930 height 34
click at [363, 244] on input "Skupna služba urejanje prostora, [STREET_ADDRESS]" at bounding box center [632, 242] width 930 height 19
click at [356, 279] on textarea "351-951/1981-04/9, [DATE]" at bounding box center [632, 304] width 930 height 70
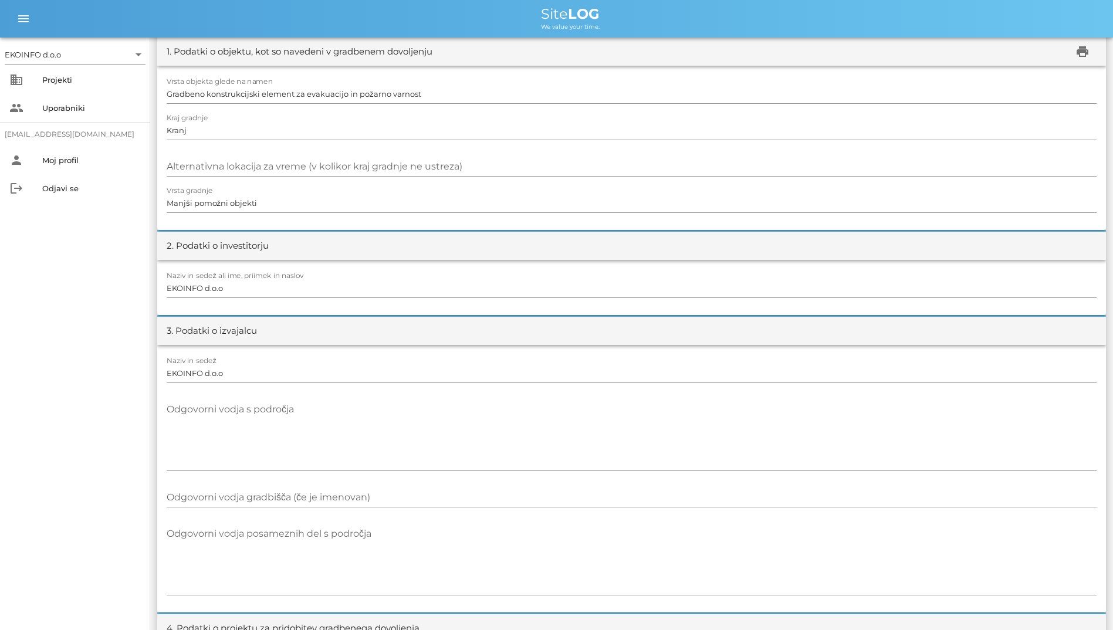
scroll to position [0, 0]
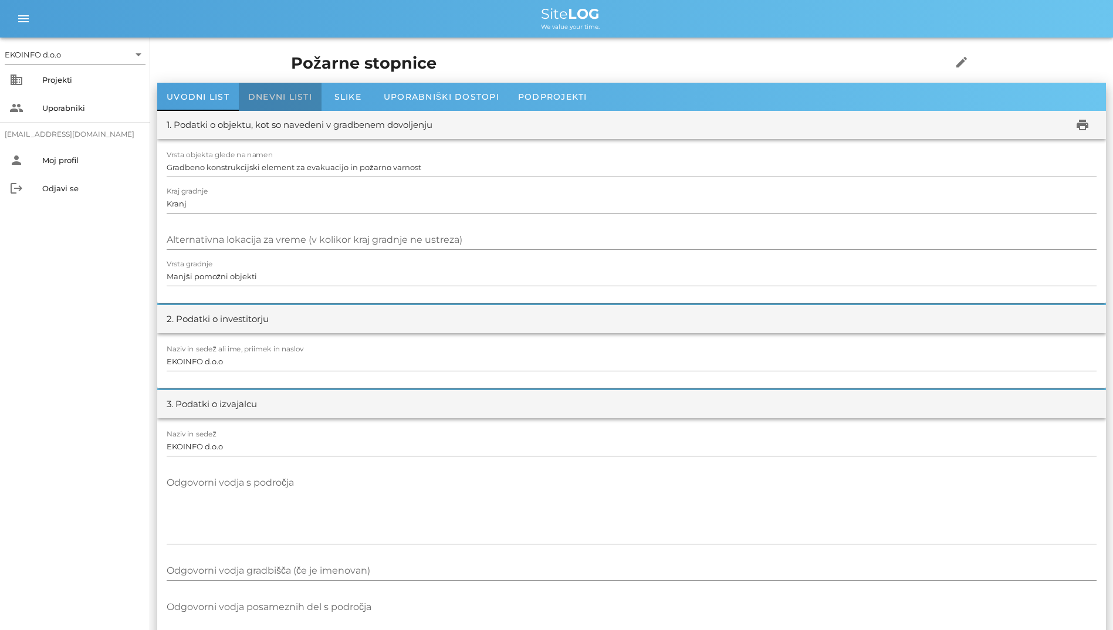
click at [269, 96] on span "Dnevni listi" at bounding box center [280, 97] width 64 height 11
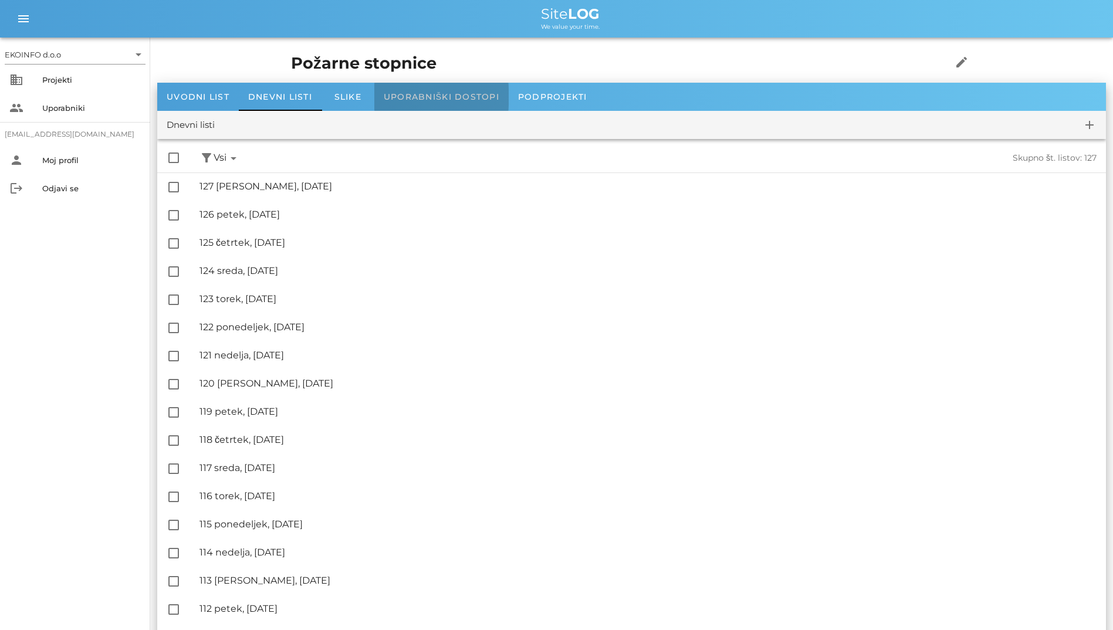
click at [417, 102] on span "Uporabniški dostopi" at bounding box center [442, 97] width 116 height 11
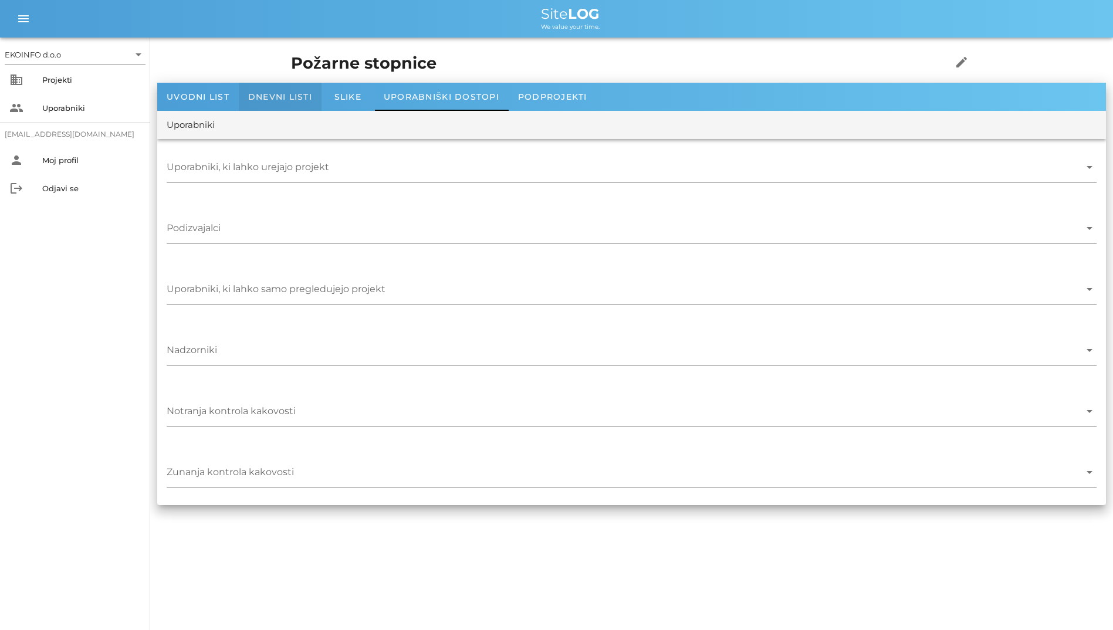
click at [286, 100] on span "Dnevni listi" at bounding box center [280, 97] width 64 height 11
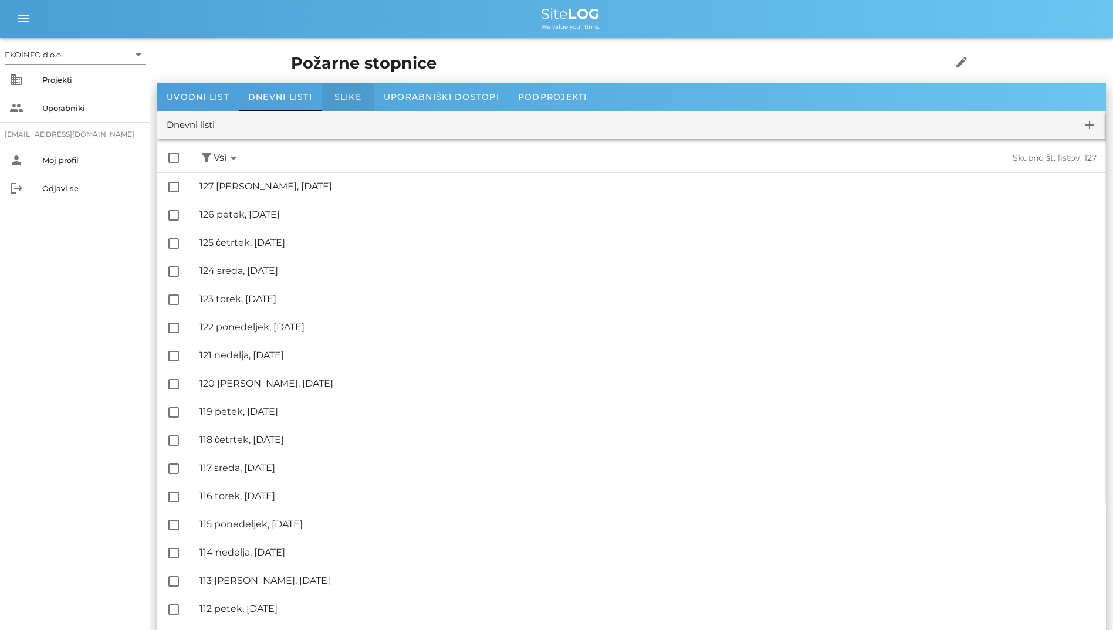
click at [347, 101] on span "Slike" at bounding box center [348, 97] width 27 height 11
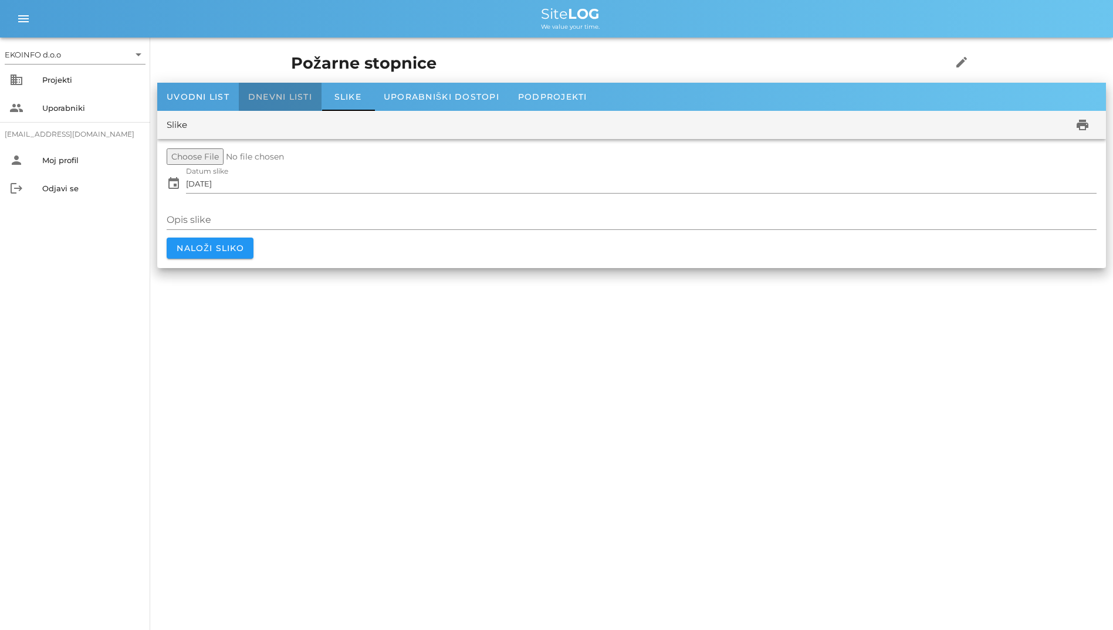
click at [254, 101] on span "Dnevni listi" at bounding box center [280, 97] width 64 height 11
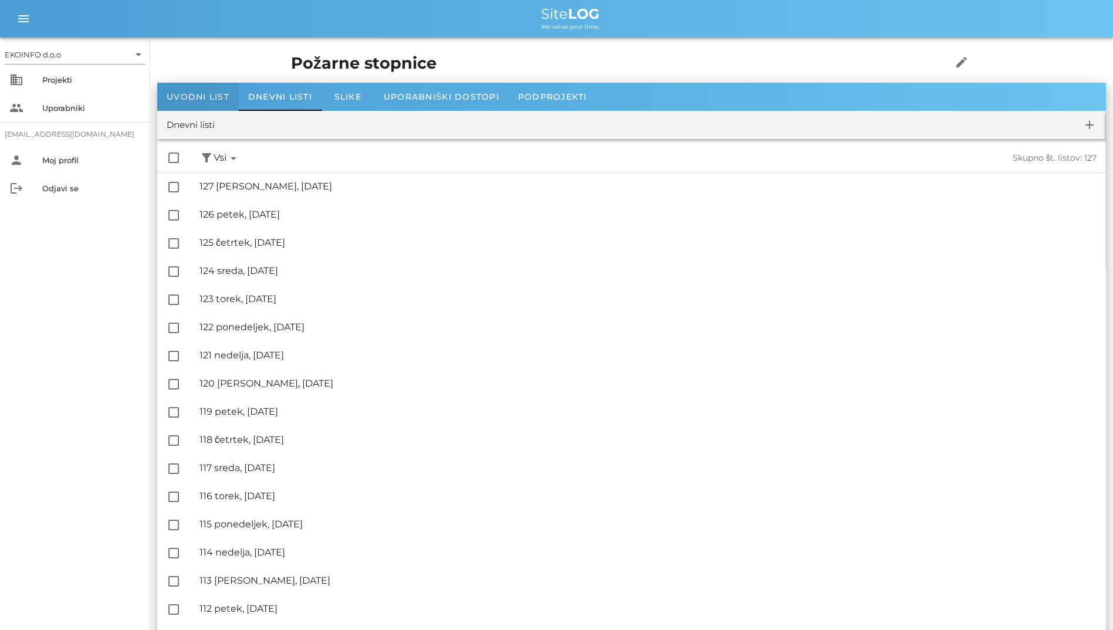
click at [231, 94] on div "Uvodni list" at bounding box center [198, 97] width 82 height 28
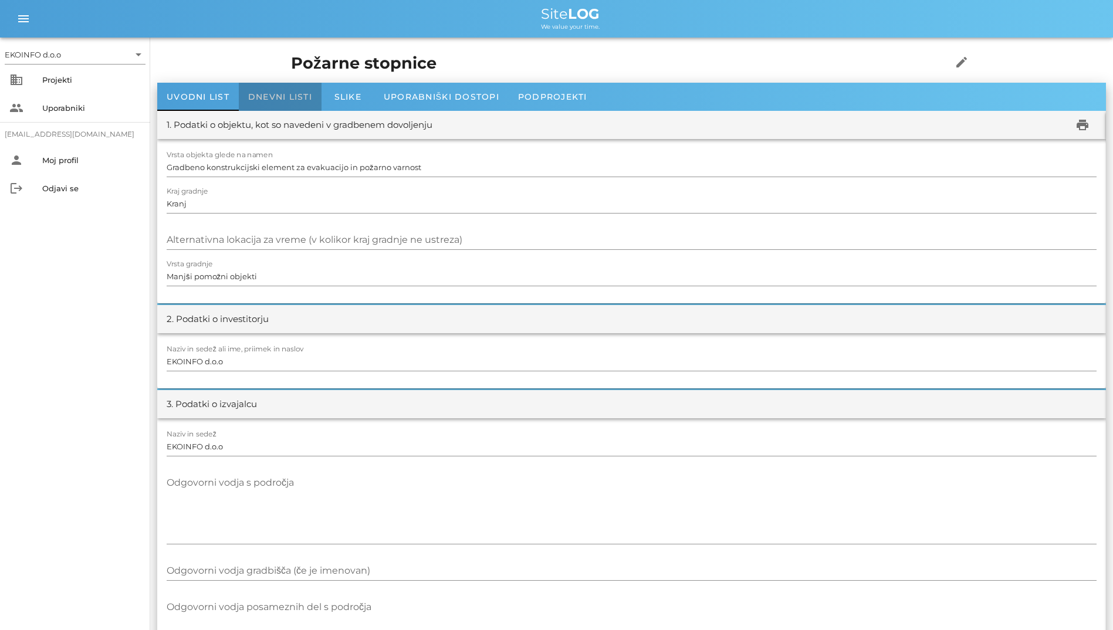
click at [258, 96] on span "Dnevni listi" at bounding box center [280, 97] width 64 height 11
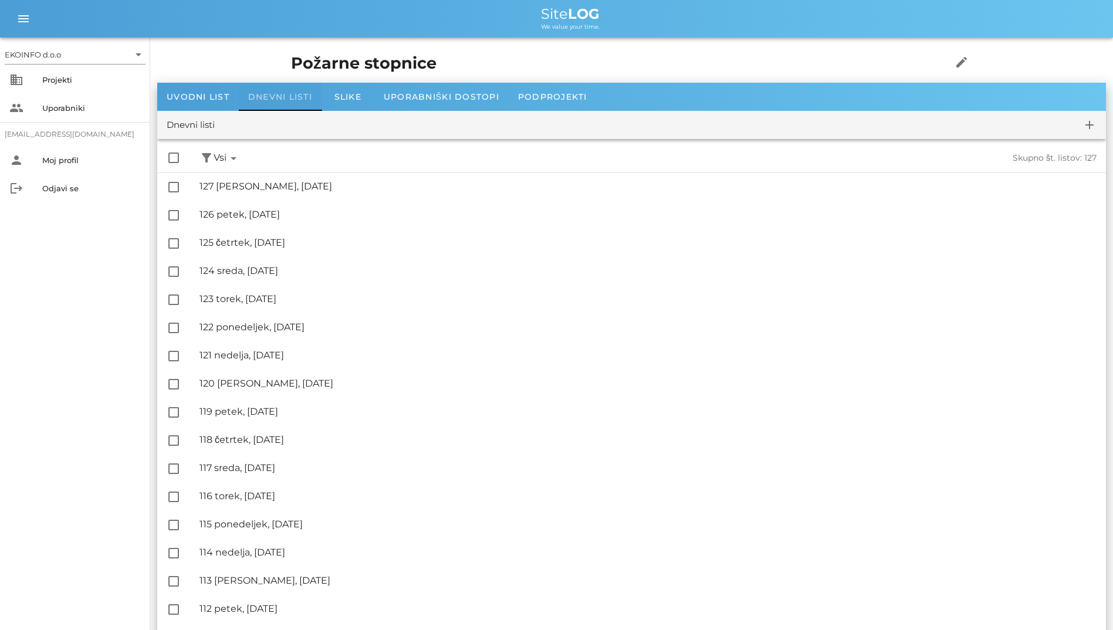
click at [269, 96] on span "Dnevni listi" at bounding box center [280, 97] width 64 height 11
click at [386, 96] on span "Uporabniški dostopi" at bounding box center [442, 97] width 116 height 11
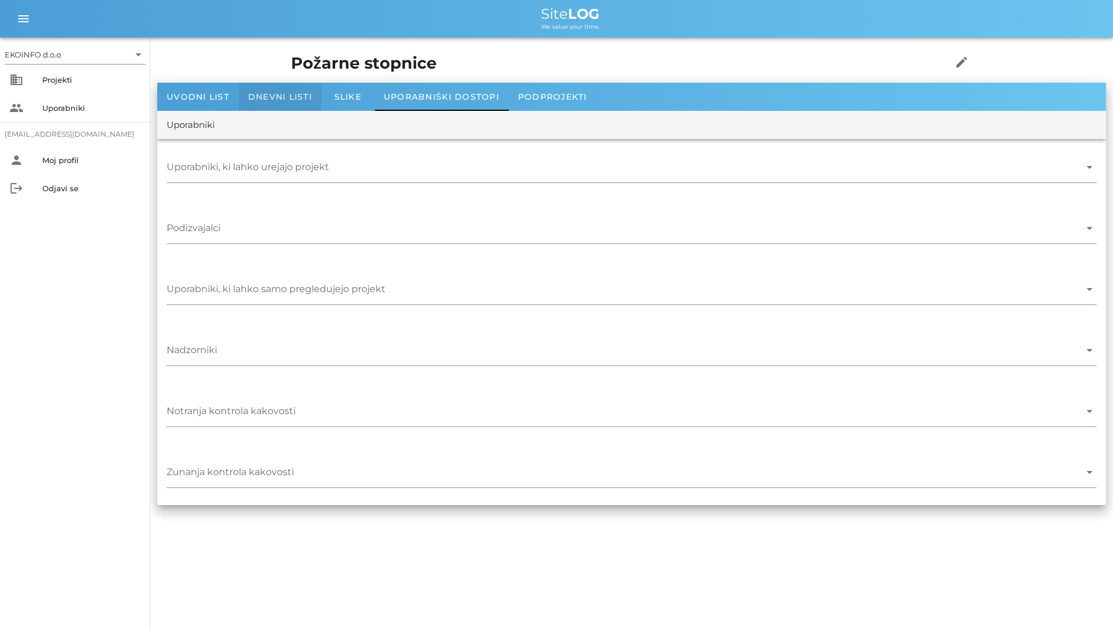
click at [252, 92] on span "Dnevni listi" at bounding box center [280, 97] width 64 height 11
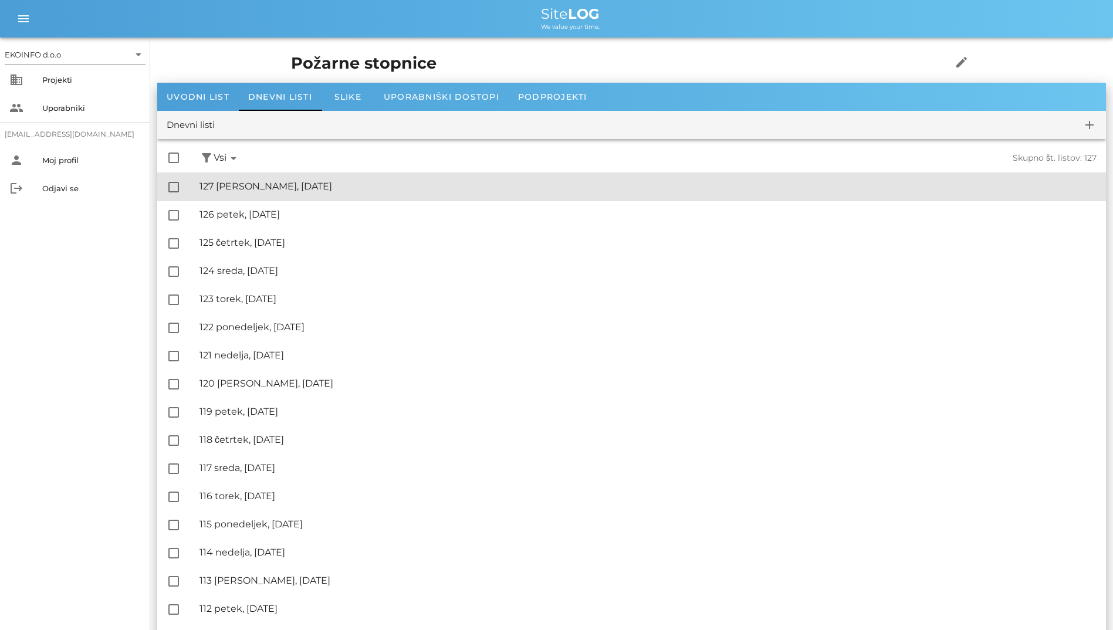
click at [269, 187] on div "🔏 127 [PERSON_NAME], [DATE]" at bounding box center [648, 186] width 897 height 11
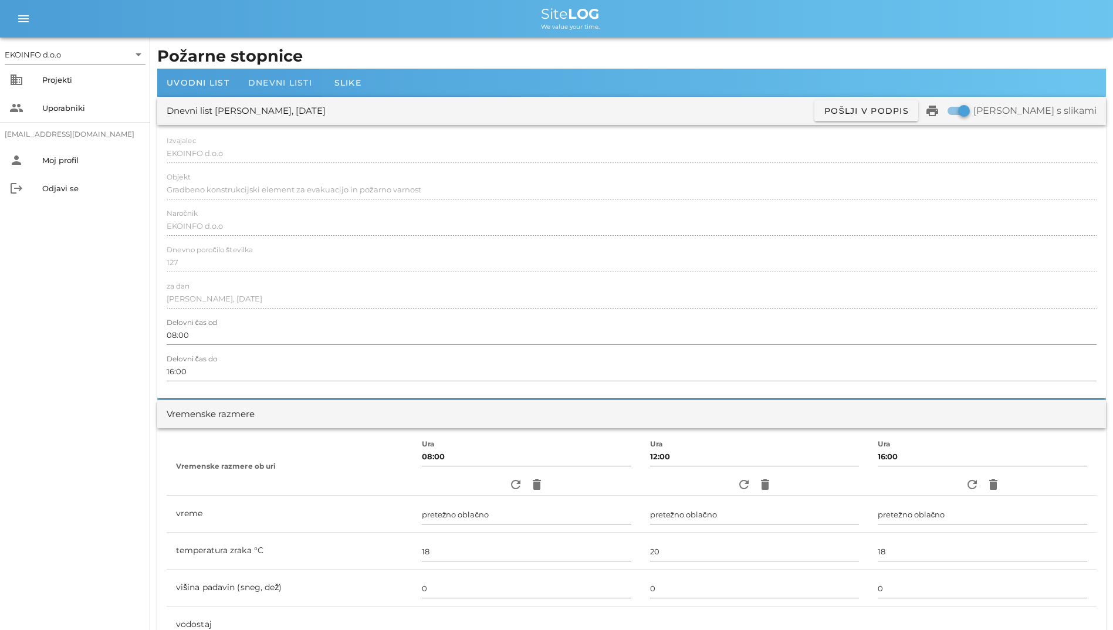
click at [288, 70] on div "Dnevni listi" at bounding box center [280, 83] width 83 height 28
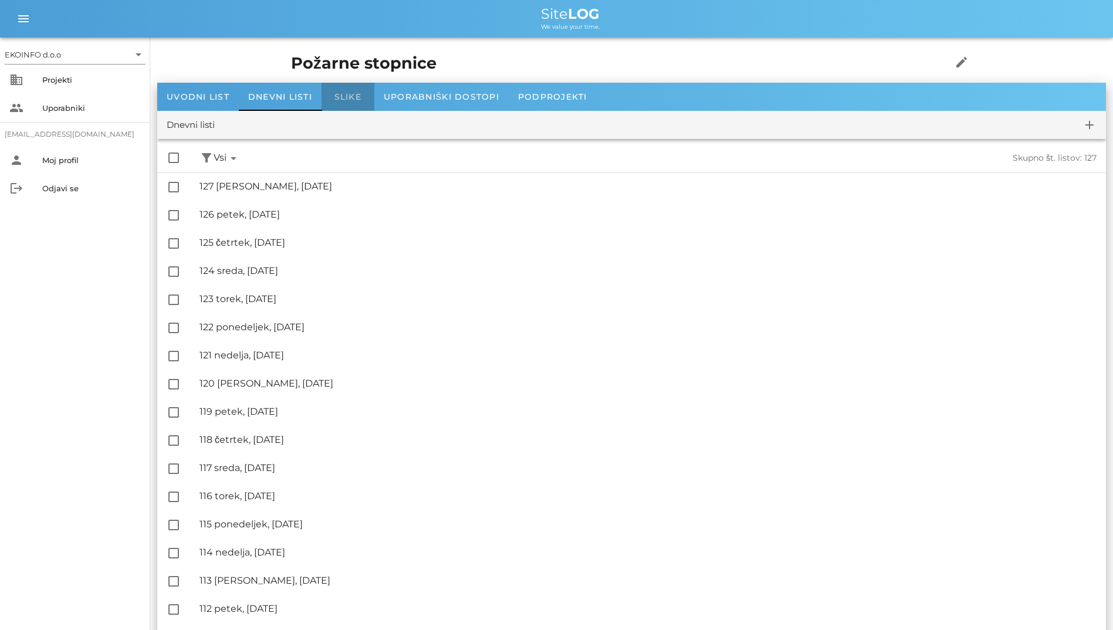
click at [360, 102] on span "Slike" at bounding box center [348, 97] width 27 height 11
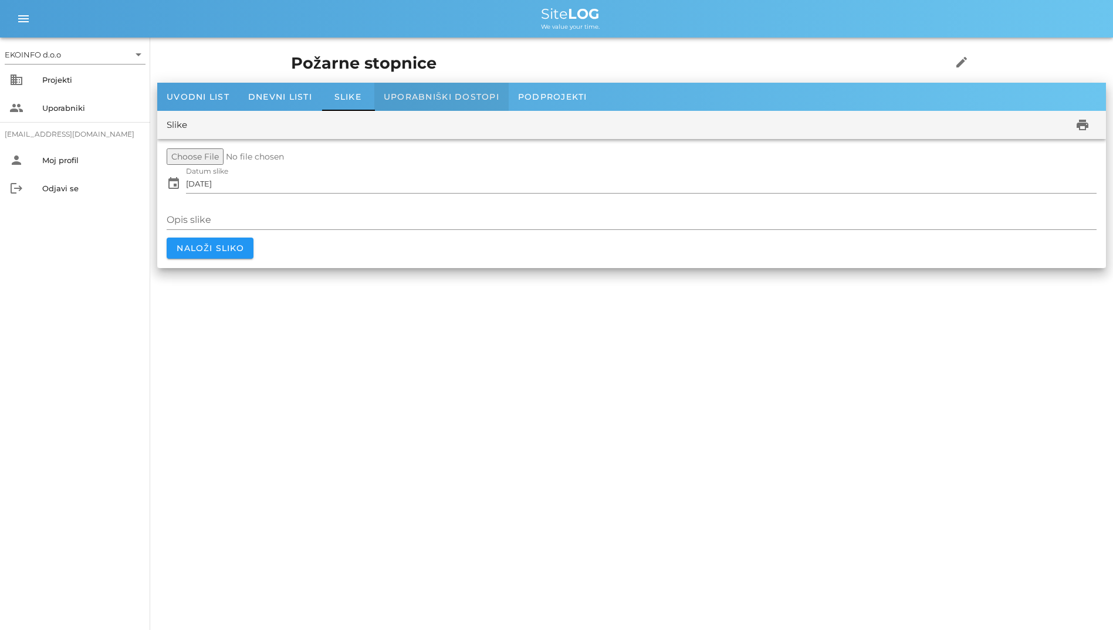
click at [492, 102] on span "Uporabniški dostopi" at bounding box center [442, 97] width 116 height 11
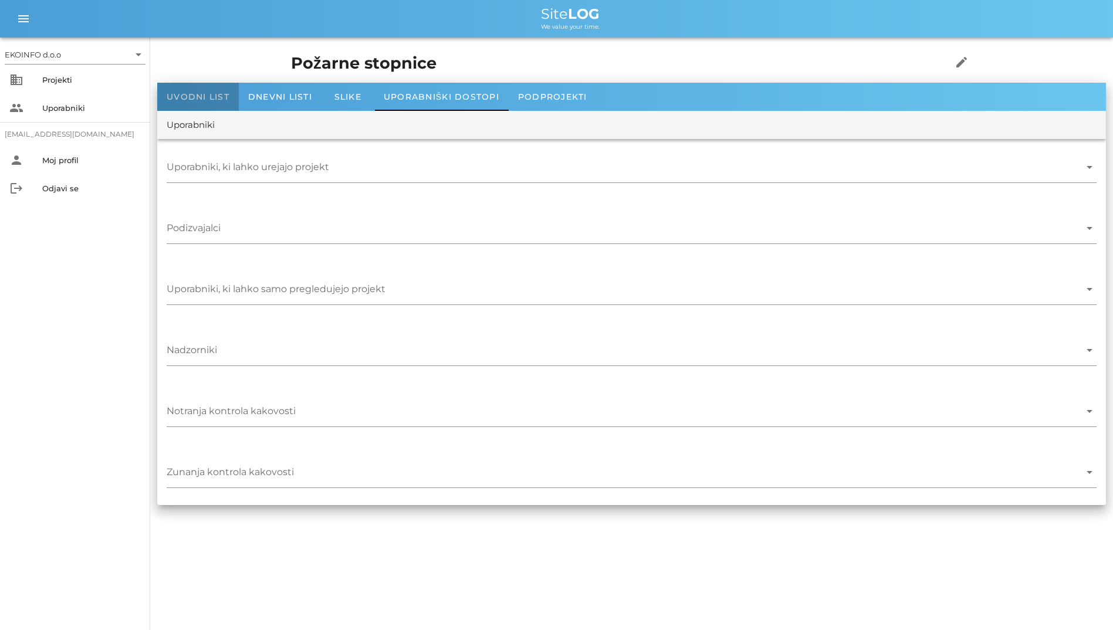
click at [214, 93] on span "Uvodni list" at bounding box center [198, 97] width 63 height 11
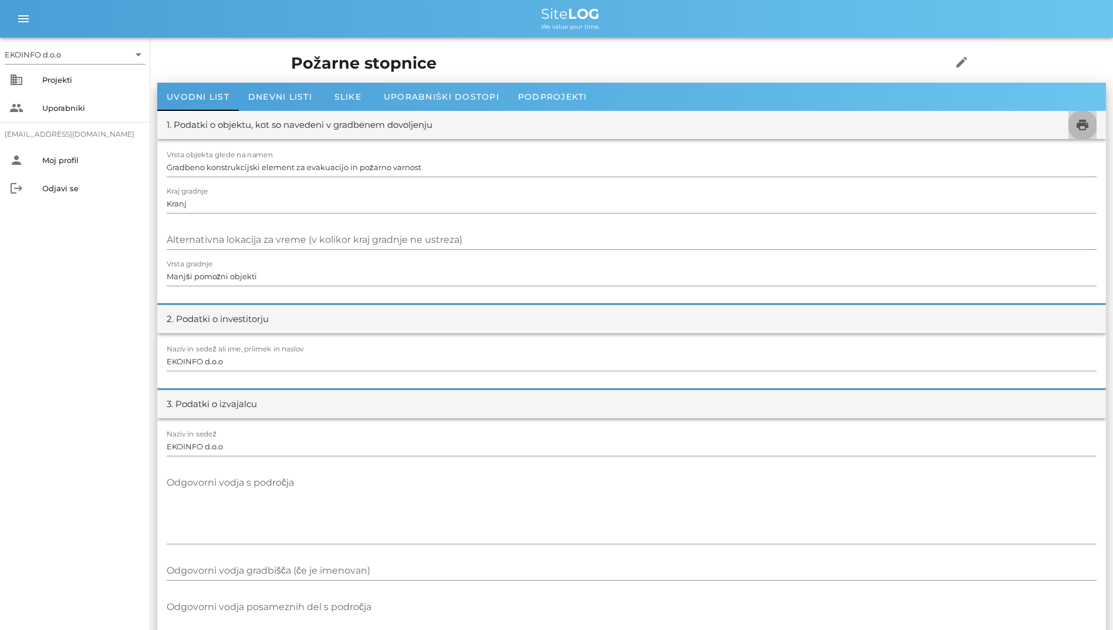
click at [1080, 124] on icon "print" at bounding box center [1083, 125] width 14 height 14
click at [75, 69] on div "business Projekti" at bounding box center [75, 80] width 150 height 28
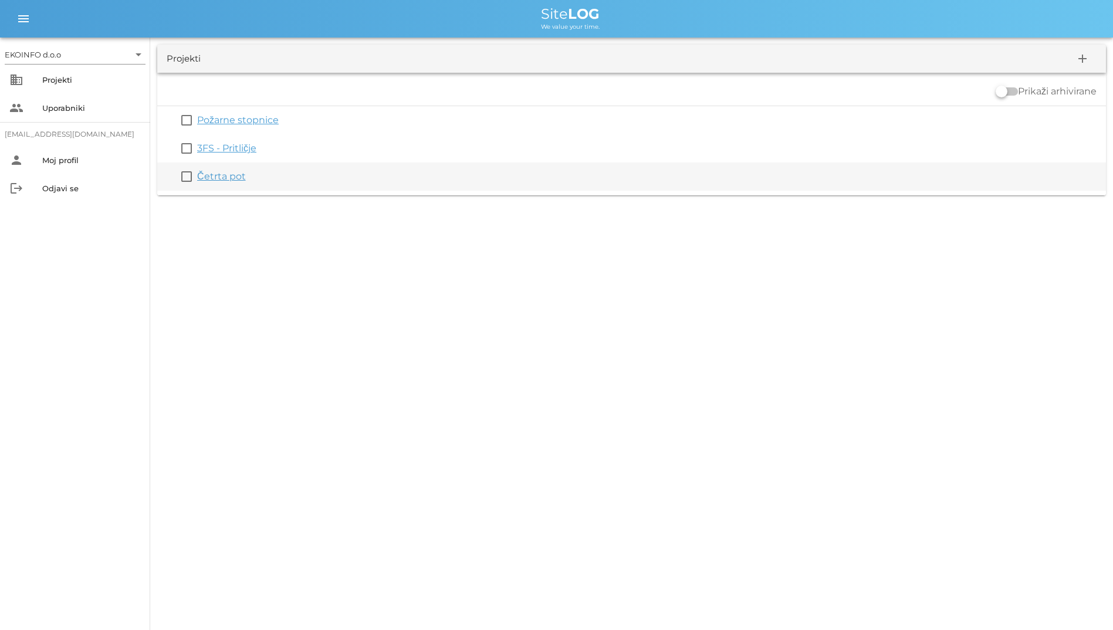
click at [239, 170] on div "check_box_outline_blank Četrta pot" at bounding box center [631, 177] width 949 height 28
click at [234, 174] on link "Četrta pot" at bounding box center [221, 176] width 49 height 11
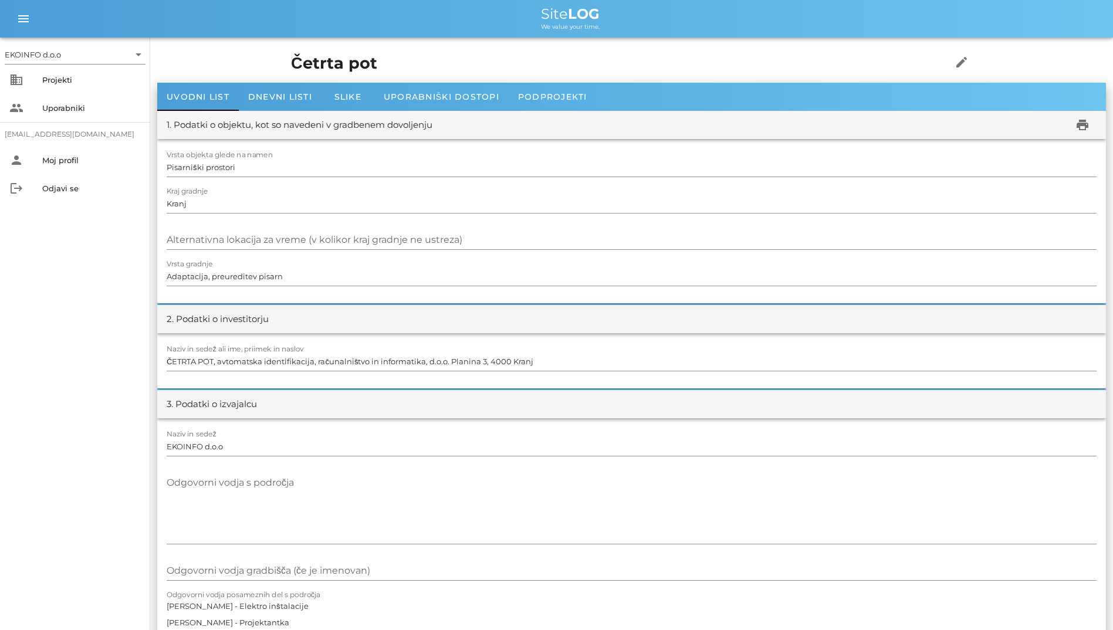
drag, startPoint x: 490, startPoint y: 9, endPoint x: 704, endPoint y: 30, distance: 214.7
click at [704, 30] on div "Site LOG We value your time." at bounding box center [570, 18] width 1067 height 23
click at [423, 62] on h1 "Četrta pot" at bounding box center [603, 64] width 624 height 24
drag, startPoint x: 519, startPoint y: 2, endPoint x: 650, endPoint y: 48, distance: 138.5
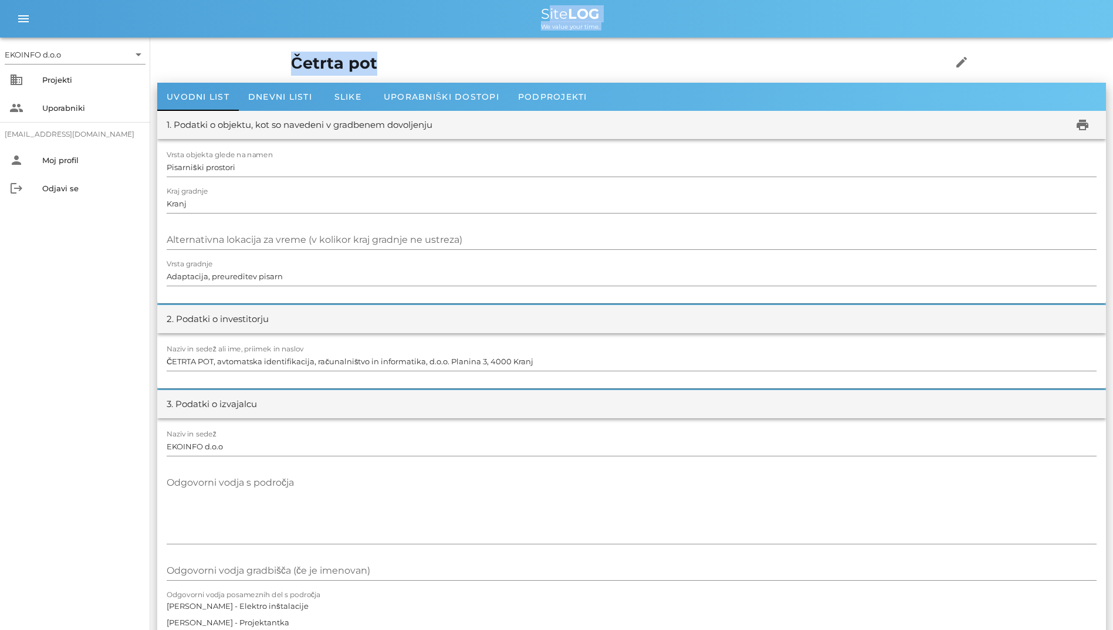
drag, startPoint x: 650, startPoint y: 48, endPoint x: 469, endPoint y: 46, distance: 181.3
click at [469, 46] on div "Četrta pot edit" at bounding box center [631, 64] width 695 height 38
drag, startPoint x: 546, startPoint y: 7, endPoint x: 634, endPoint y: 31, distance: 91.8
click at [634, 31] on div "menu menu Site LOG We value your time." at bounding box center [556, 19] width 1113 height 38
drag, startPoint x: 634, startPoint y: 31, endPoint x: 531, endPoint y: 7, distance: 106.6
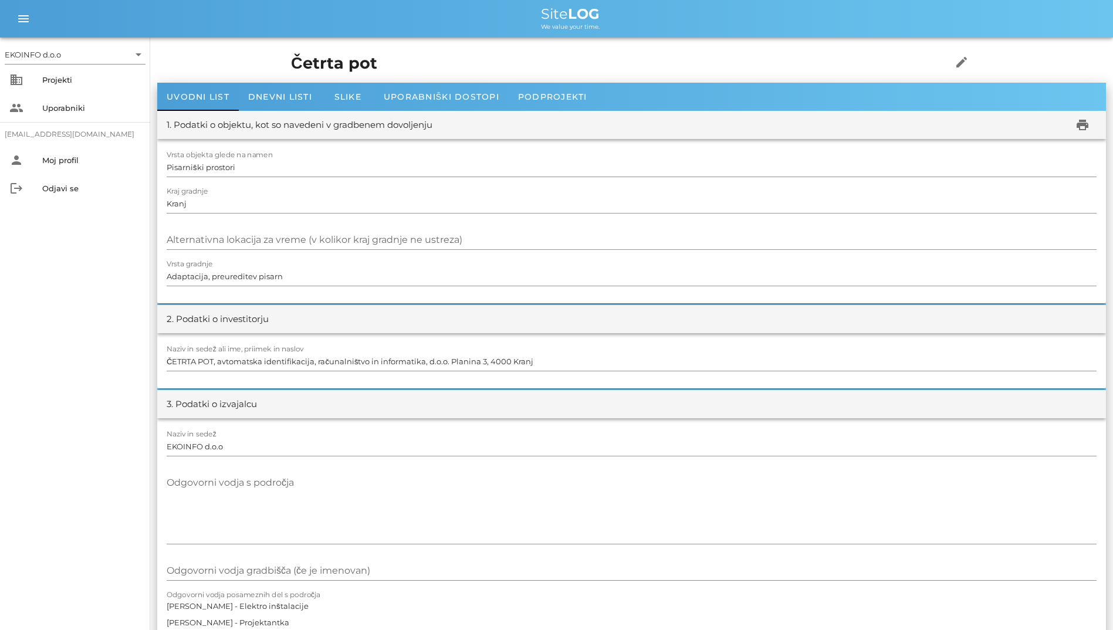
click at [531, 7] on div "Site LOG" at bounding box center [570, 14] width 1067 height 14
click at [641, 33] on div "menu menu Site LOG We value your time." at bounding box center [556, 19] width 1113 height 38
drag, startPoint x: 641, startPoint y: 33, endPoint x: 535, endPoint y: 11, distance: 109.1
click at [535, 11] on div "Site LOG" at bounding box center [570, 14] width 1067 height 14
drag, startPoint x: 535, startPoint y: 8, endPoint x: 603, endPoint y: 22, distance: 68.9
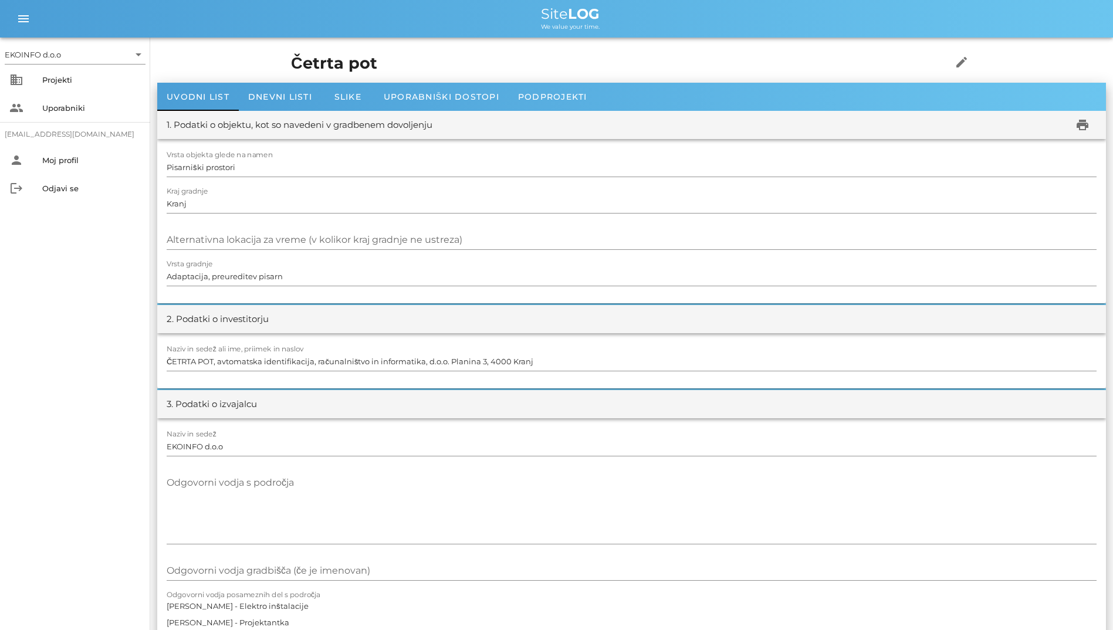
click at [603, 22] on div "Site LOG We value your time." at bounding box center [570, 18] width 1067 height 23
drag, startPoint x: 603, startPoint y: 22, endPoint x: 572, endPoint y: 22, distance: 31.1
click at [59, 82] on div "Projekti" at bounding box center [91, 79] width 99 height 9
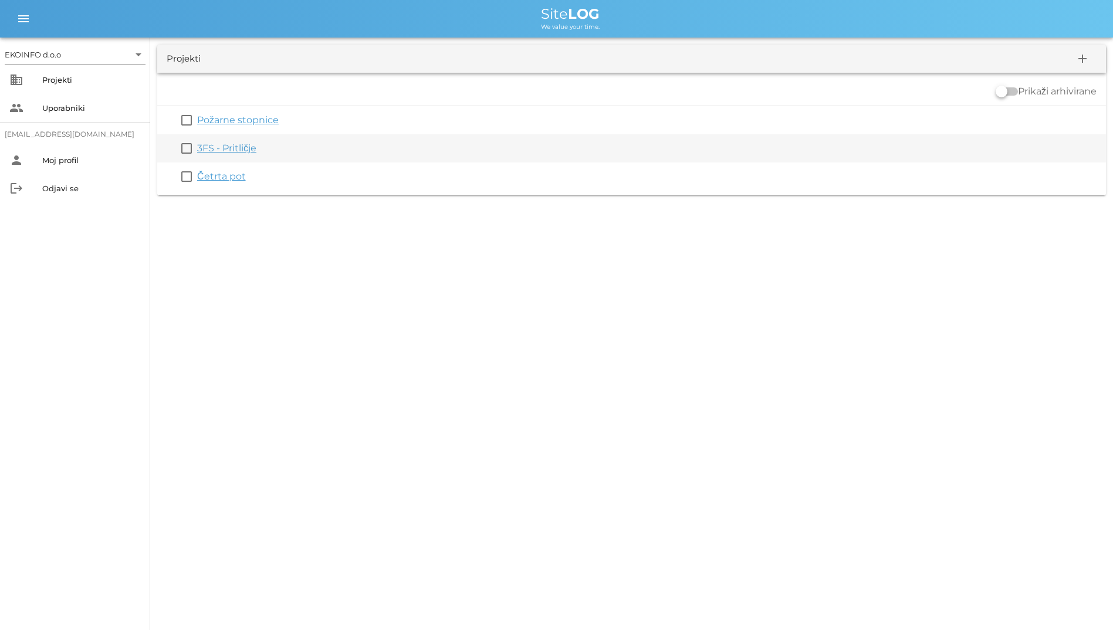
click at [251, 150] on link "3FS - Pritličje" at bounding box center [226, 148] width 59 height 11
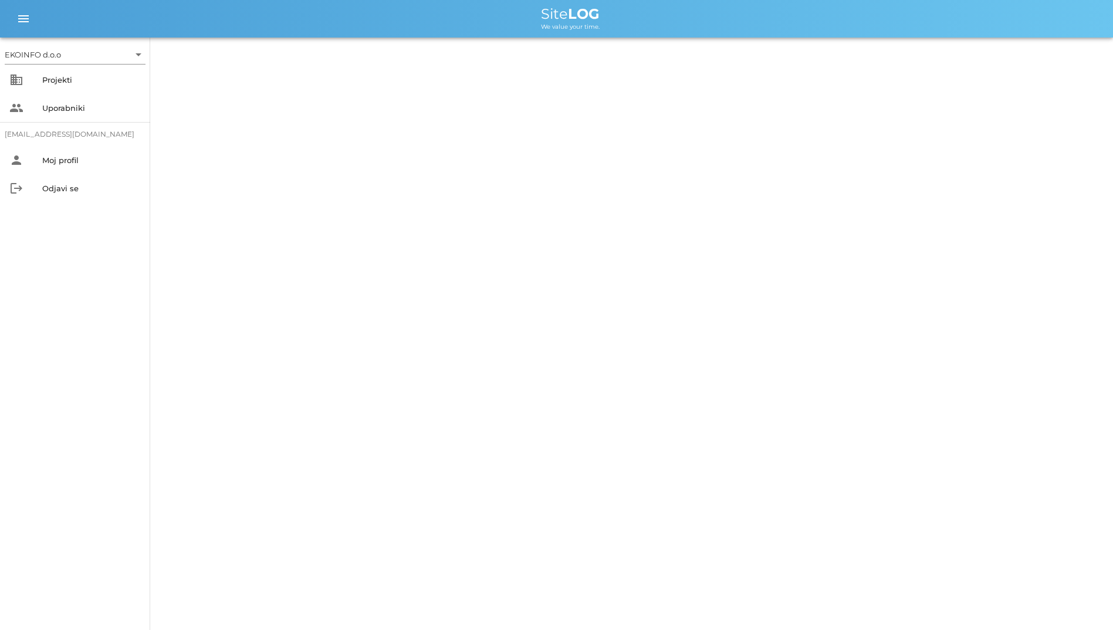
click at [421, 27] on div "We value your time." at bounding box center [570, 25] width 1067 height 9
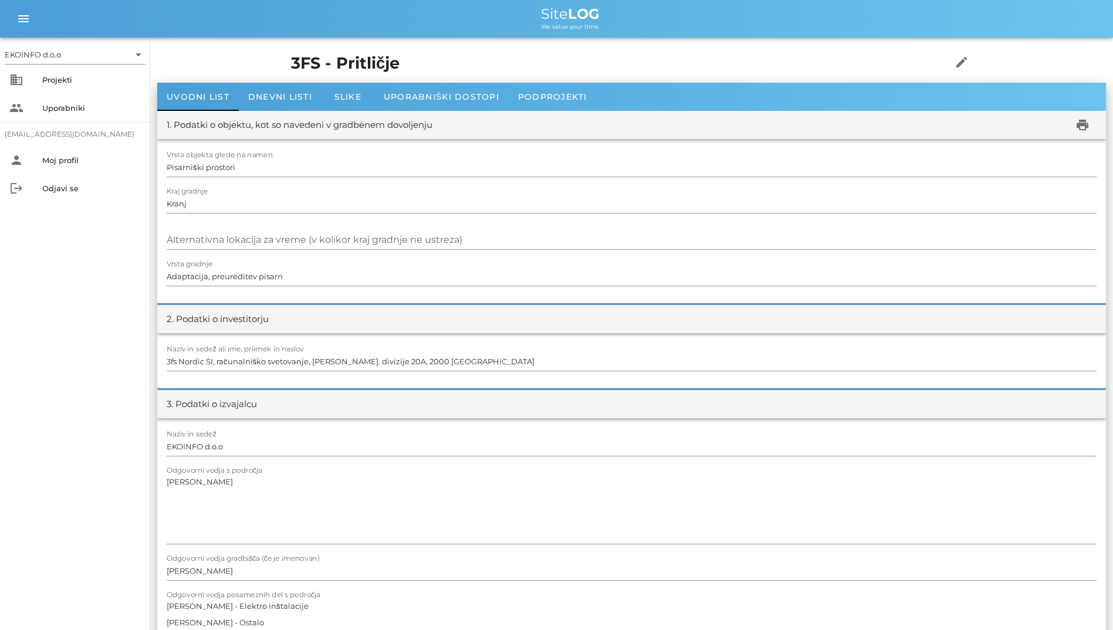
drag, startPoint x: 526, startPoint y: 12, endPoint x: 613, endPoint y: 32, distance: 89.8
click at [613, 32] on div "menu menu Site LOG We value your time." at bounding box center [556, 19] width 1113 height 38
drag, startPoint x: 613, startPoint y: 32, endPoint x: 467, endPoint y: 23, distance: 147.0
click at [467, 23] on div "We value your time." at bounding box center [570, 25] width 1067 height 9
click at [49, 90] on div "business Projekti" at bounding box center [75, 80] width 150 height 28
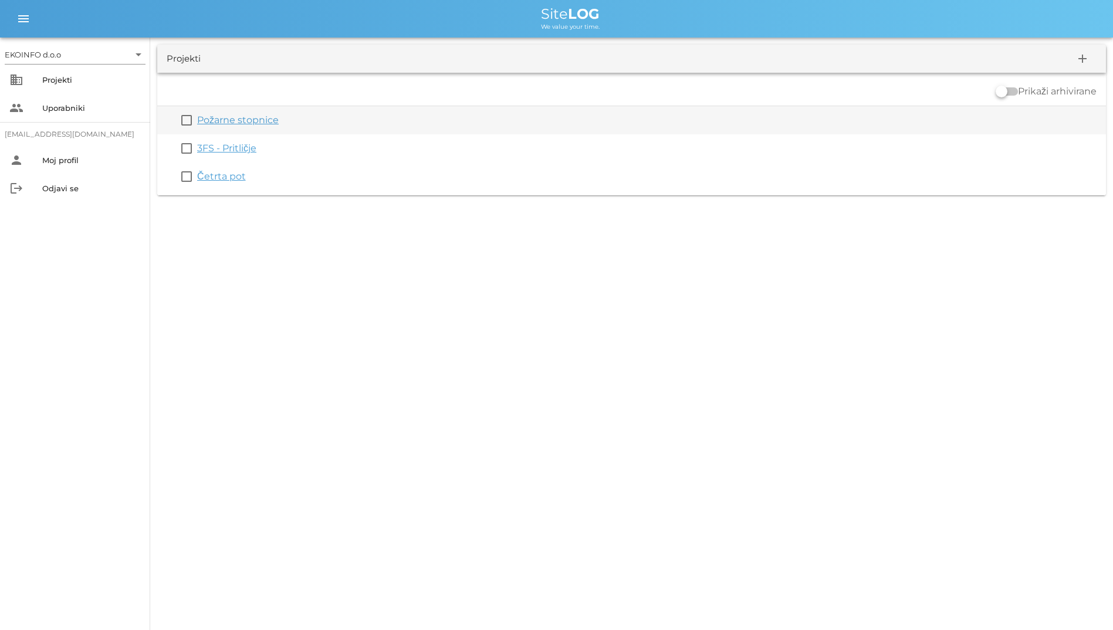
click at [229, 123] on link "Požarne stopnice" at bounding box center [238, 119] width 82 height 11
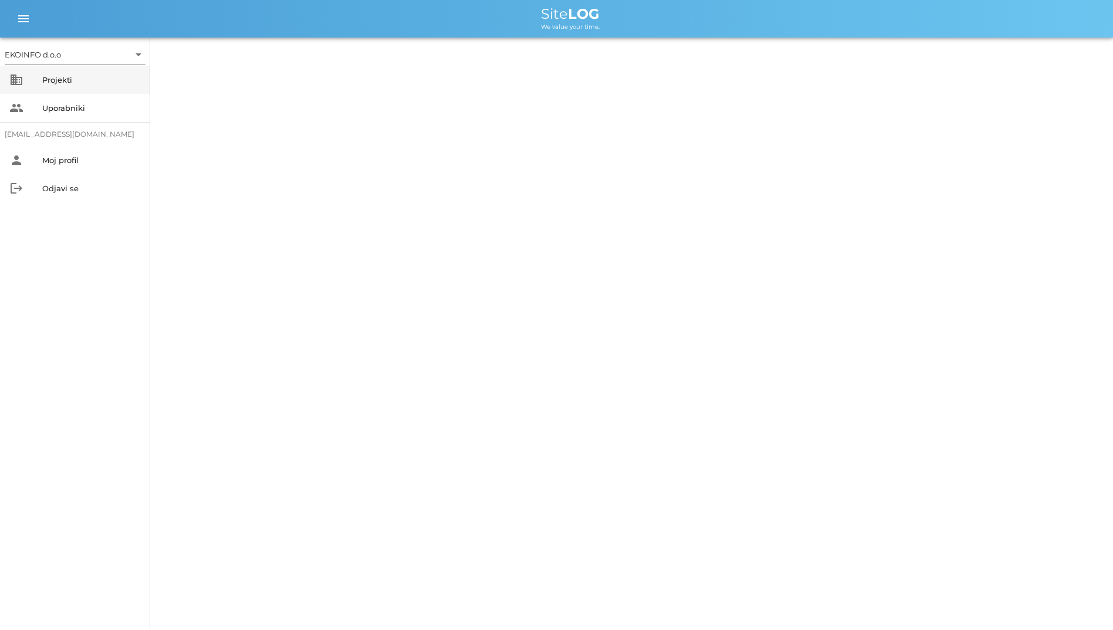
click at [88, 62] on input "text" at bounding box center [96, 54] width 66 height 19
click at [86, 81] on div "Projekti" at bounding box center [91, 79] width 99 height 9
click at [63, 85] on div "Projekti" at bounding box center [91, 79] width 99 height 19
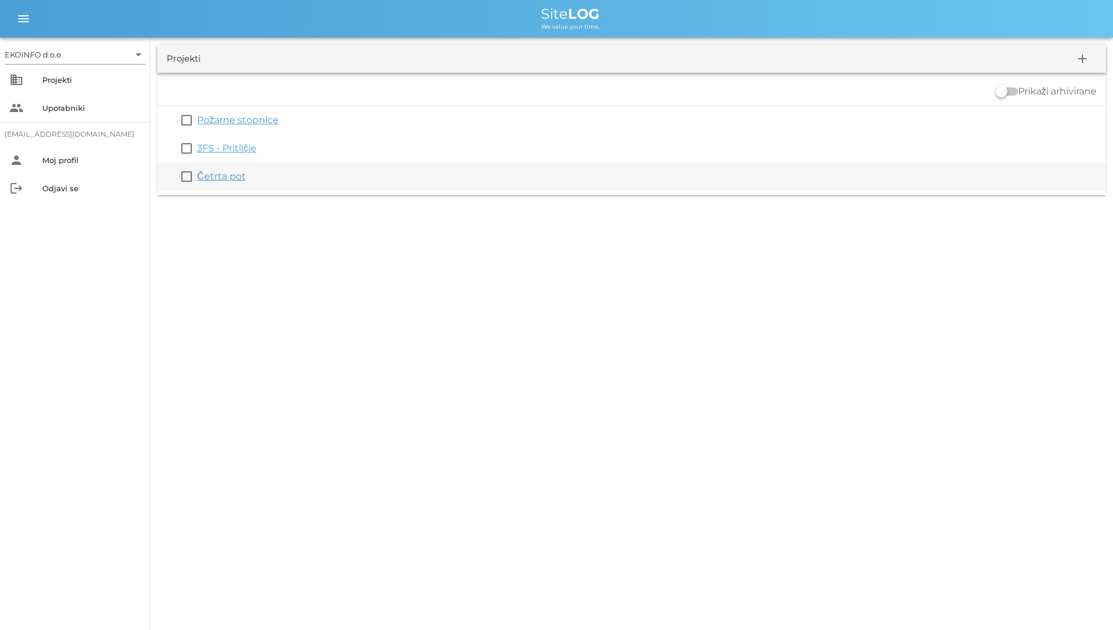
click at [215, 165] on div "check_box_outline_blank Četrta pot" at bounding box center [631, 177] width 949 height 28
click at [217, 171] on link "Četrta pot" at bounding box center [221, 176] width 49 height 11
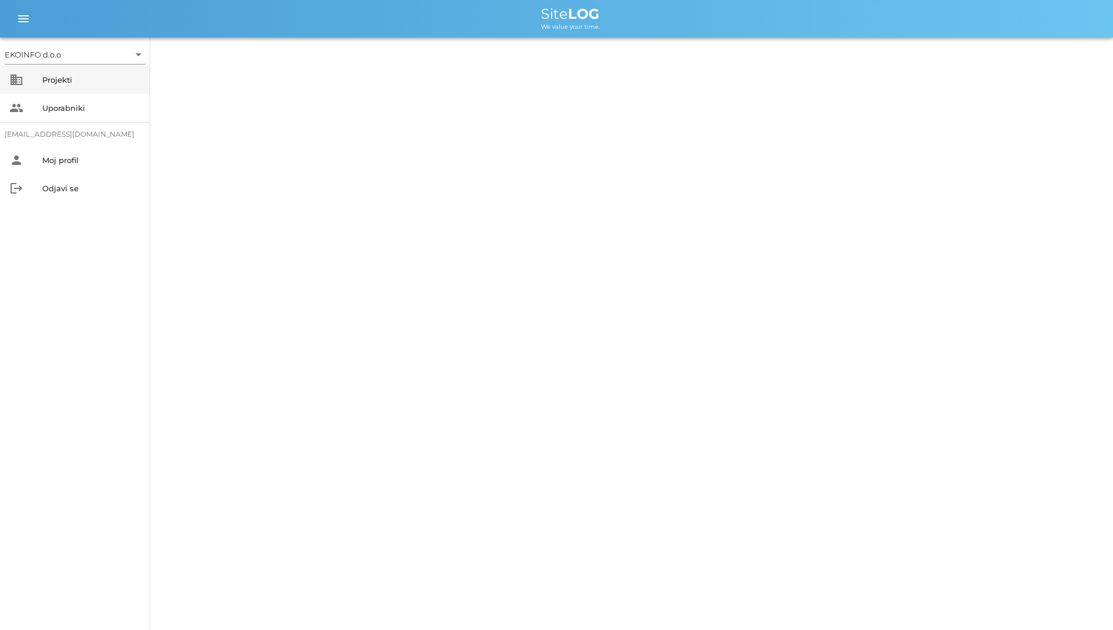
click at [117, 78] on div "Projekti" at bounding box center [91, 79] width 99 height 9
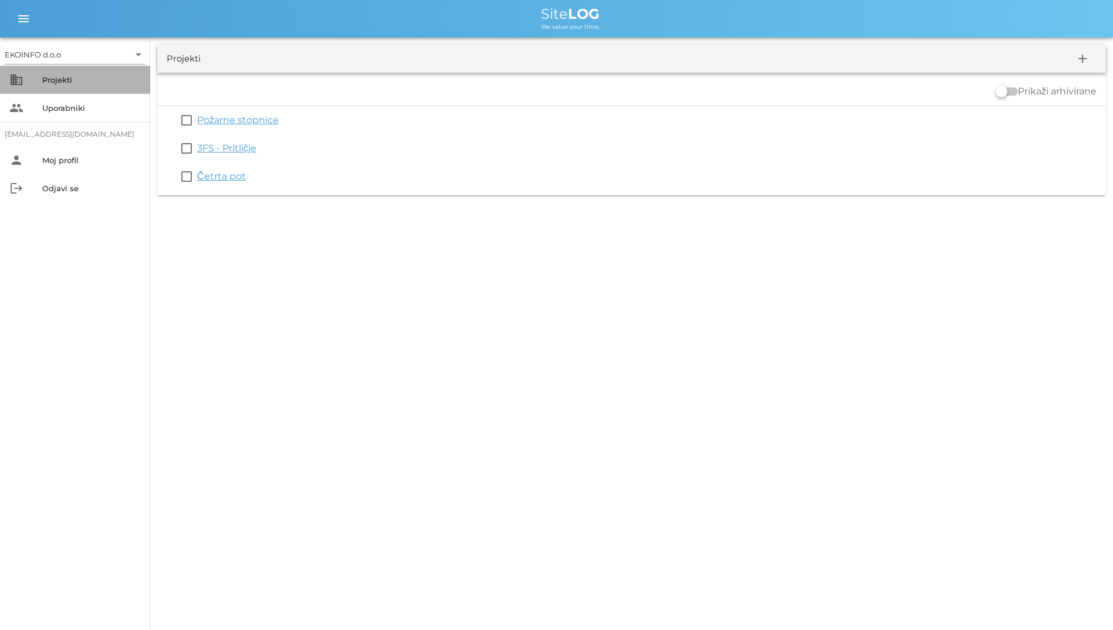
click at [126, 75] on div "Projekti" at bounding box center [91, 79] width 99 height 19
drag, startPoint x: 611, startPoint y: 31, endPoint x: 525, endPoint y: 3, distance: 90.8
click at [525, 3] on div "menu menu Site LOG We value your time." at bounding box center [556, 19] width 1113 height 38
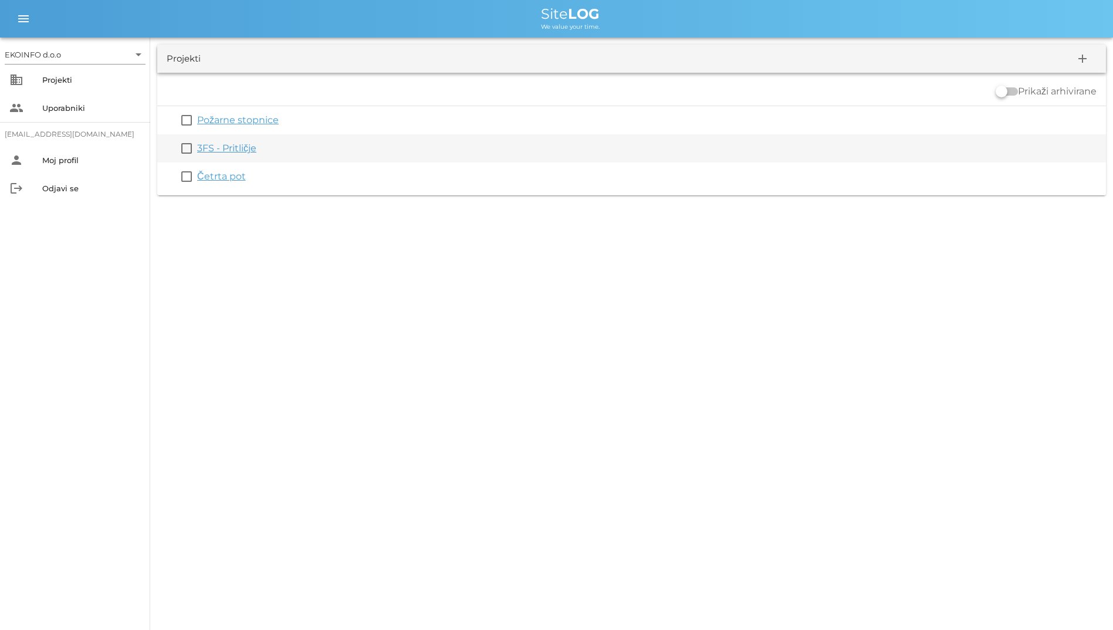
click at [209, 156] on div "check_box_outline_blank 3FS - Pritličje" at bounding box center [631, 148] width 949 height 28
click at [212, 154] on div "3FS - Pritličje" at bounding box center [649, 148] width 904 height 14
click at [221, 150] on link "3FS - Pritličje" at bounding box center [226, 148] width 59 height 11
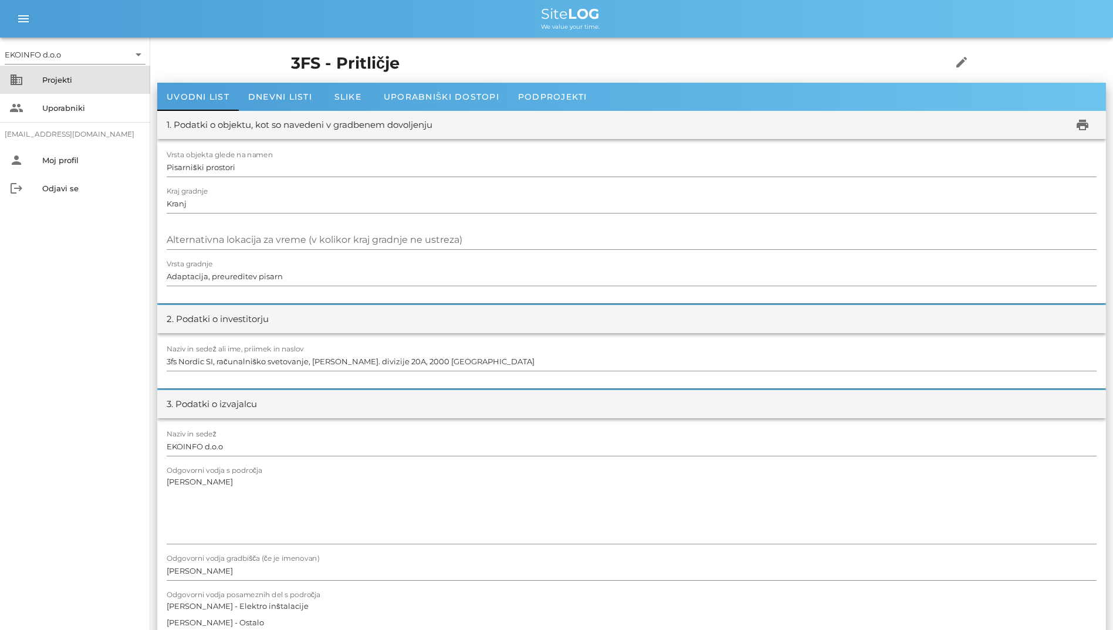
click at [32, 75] on div "business Projekti" at bounding box center [75, 80] width 150 height 28
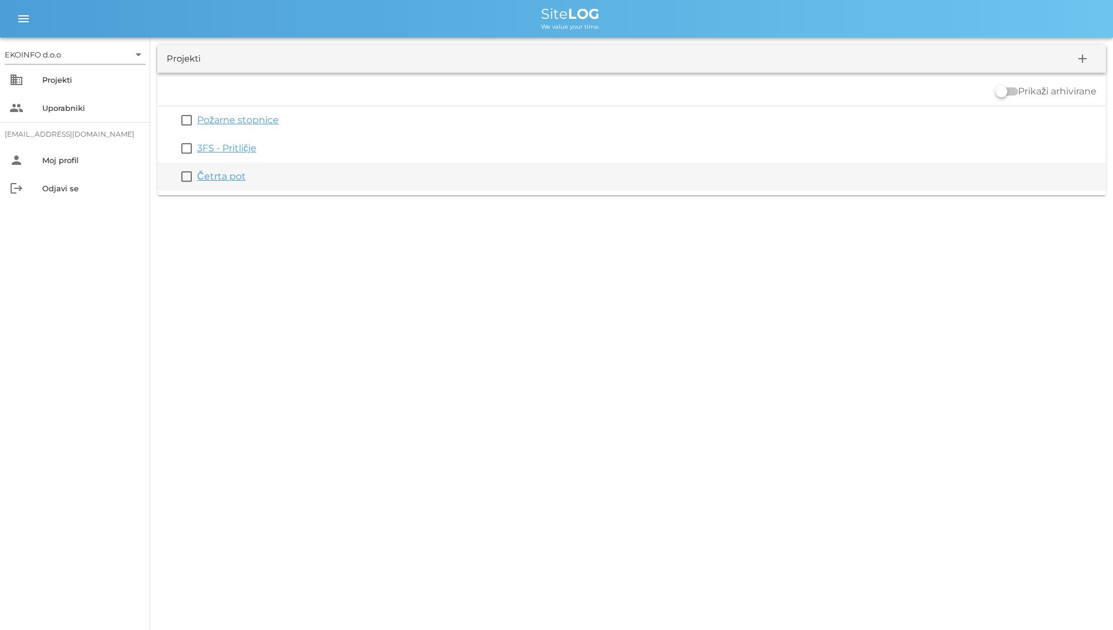
click at [228, 176] on link "Četrta pot" at bounding box center [221, 176] width 49 height 11
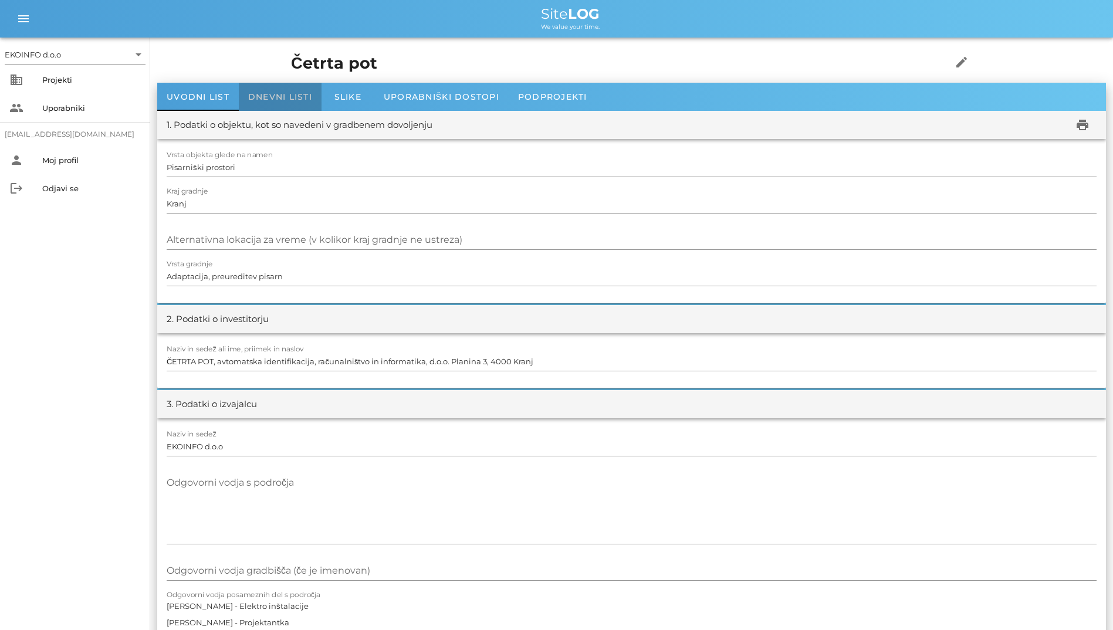
click at [265, 109] on div "Dnevni listi" at bounding box center [280, 97] width 83 height 28
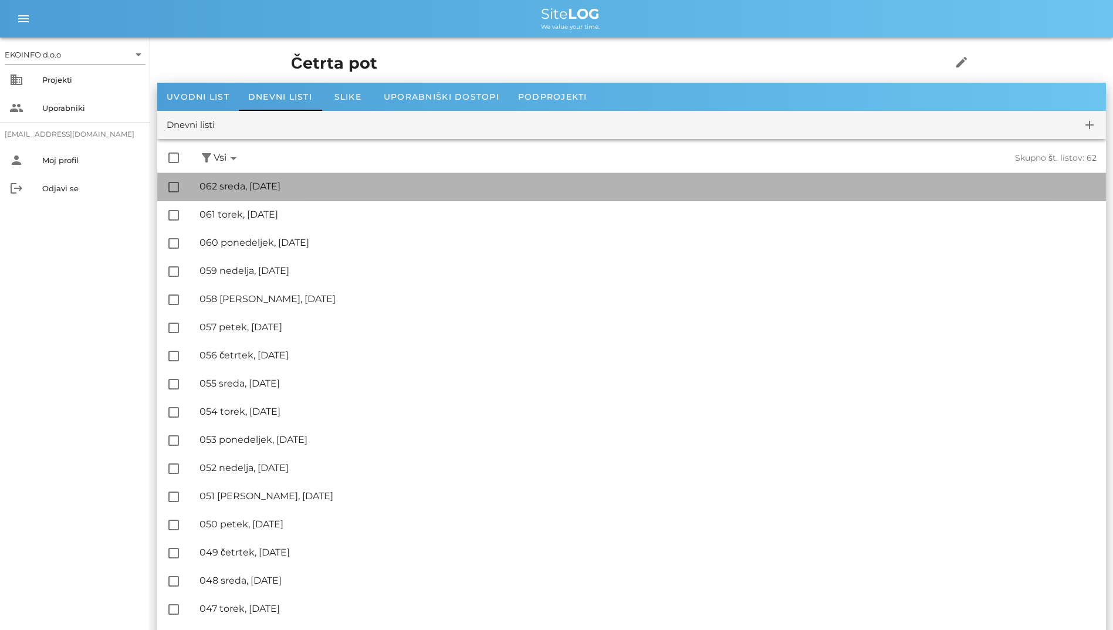
click at [295, 190] on div "🔏 062 sreda, 27.08.2025" at bounding box center [648, 186] width 897 height 11
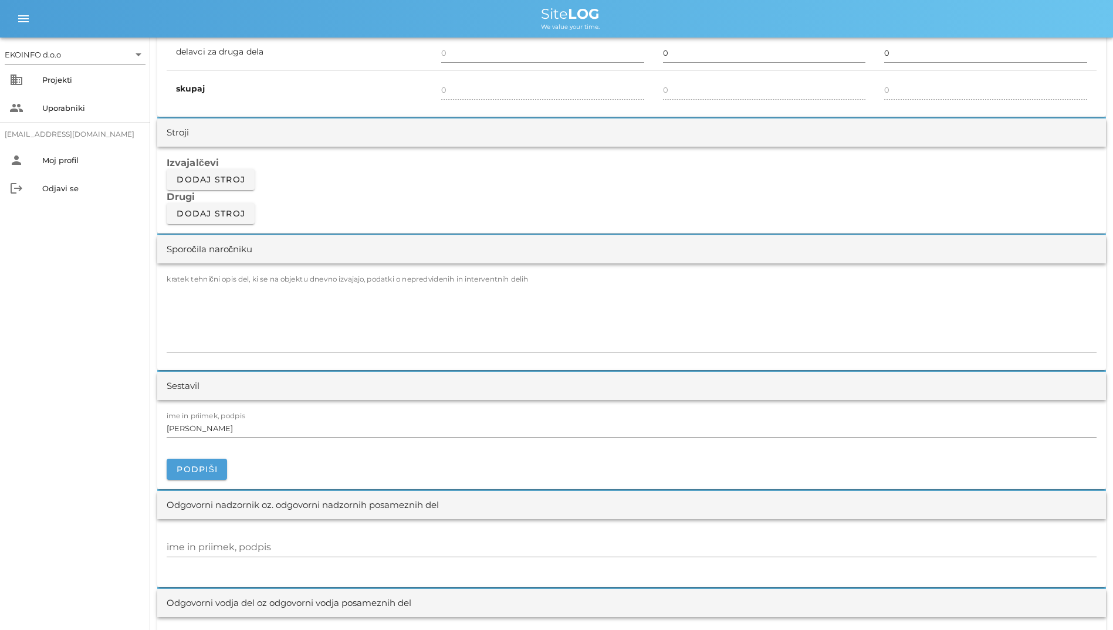
scroll to position [998, 0]
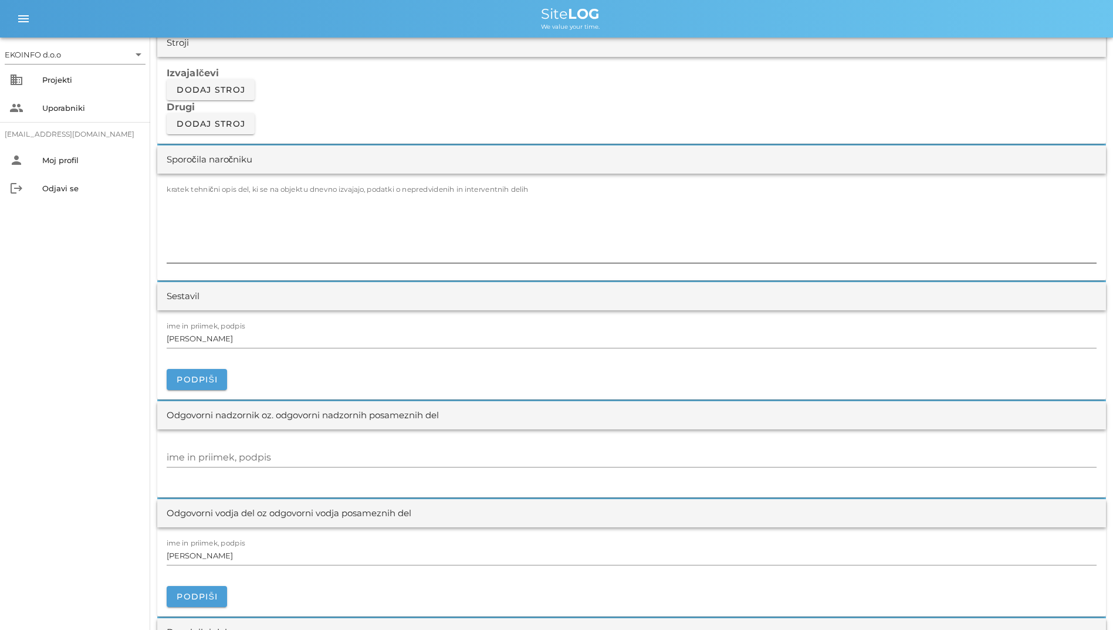
click at [265, 215] on textarea "kratek tehnični opis del, ki se na objektu dnevno izvajajo, podatki o nepredvid…" at bounding box center [632, 227] width 930 height 70
drag, startPoint x: 265, startPoint y: 215, endPoint x: 174, endPoint y: 169, distance: 102.4
click at [174, 169] on div "Sporočila naročniku kratek tehnični opis del, ki se na objektu dnevno izvajajo,…" at bounding box center [631, 213] width 949 height 135
type textarea "-"
drag, startPoint x: 239, startPoint y: 221, endPoint x: 106, endPoint y: 183, distance: 137.8
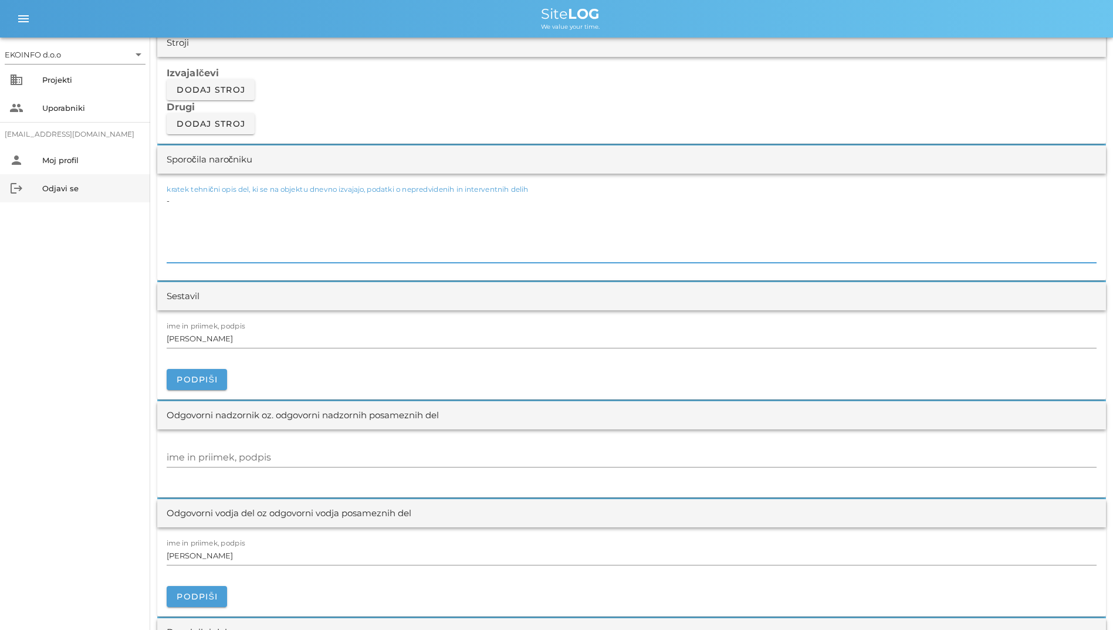
click at [106, 183] on div "EKOINFO d.o.o arrow_drop_down business Projekti people Uporabniki student2@info…" at bounding box center [556, 352] width 1113 height 2701
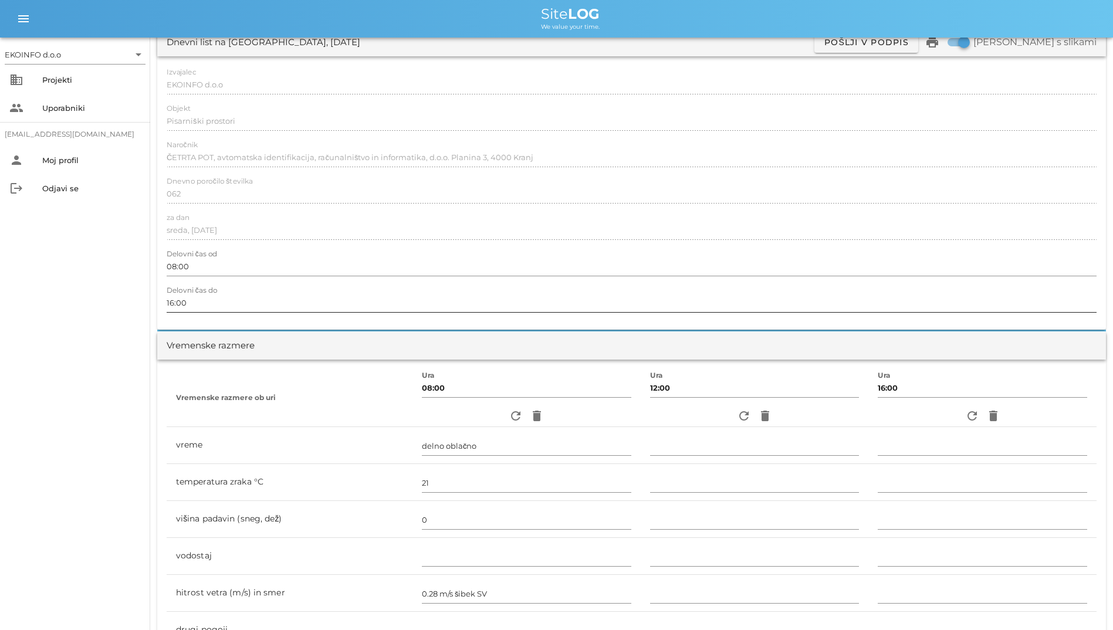
scroll to position [0, 0]
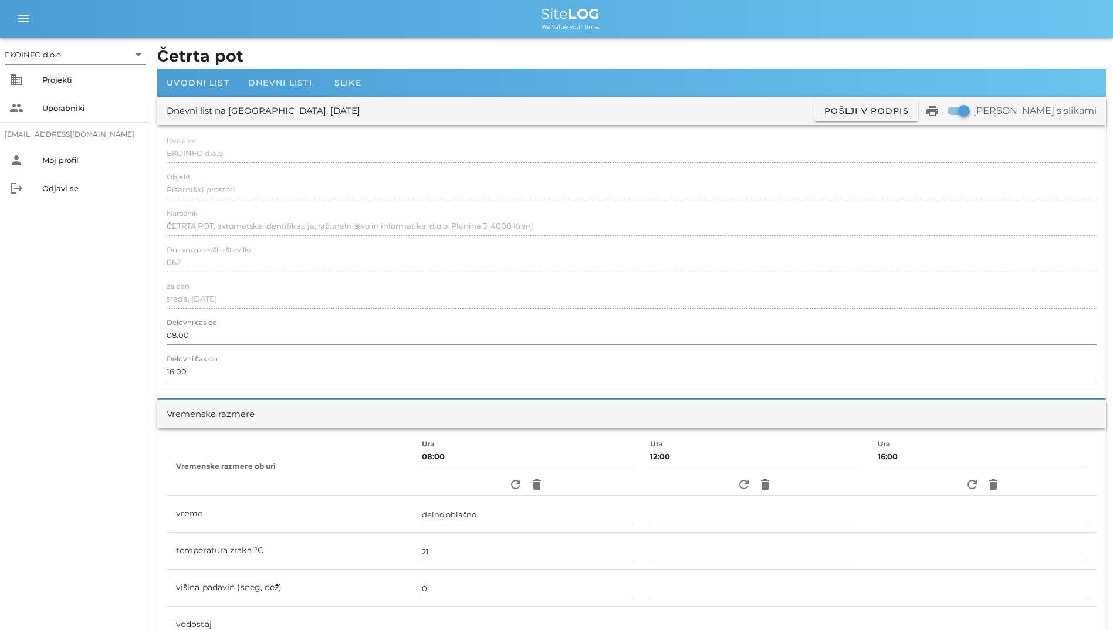
click at [292, 94] on div "Dnevni listi" at bounding box center [280, 83] width 83 height 28
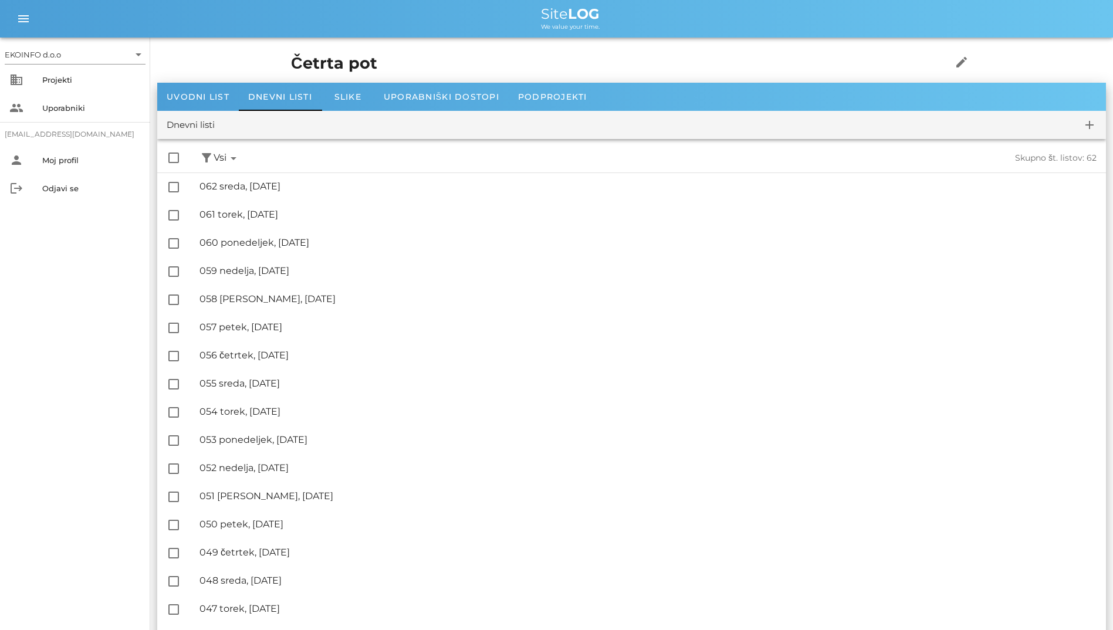
click at [580, 153] on div "check_box_outline_blank filter_alt Podpisani arrow_drop_down Nepodpisani arrow_…" at bounding box center [631, 158] width 949 height 29
click at [231, 157] on icon "arrow_drop_down" at bounding box center [234, 158] width 14 height 14
click at [197, 157] on div "check_box_outline_blank filter_alt Podpisani arrow_drop_down Nepodpisani arrow_…" at bounding box center [631, 158] width 949 height 29
click at [217, 163] on span "Vsi arrow_drop_down" at bounding box center [227, 158] width 27 height 15
click at [211, 161] on button "filter_alt" at bounding box center [207, 158] width 14 height 15
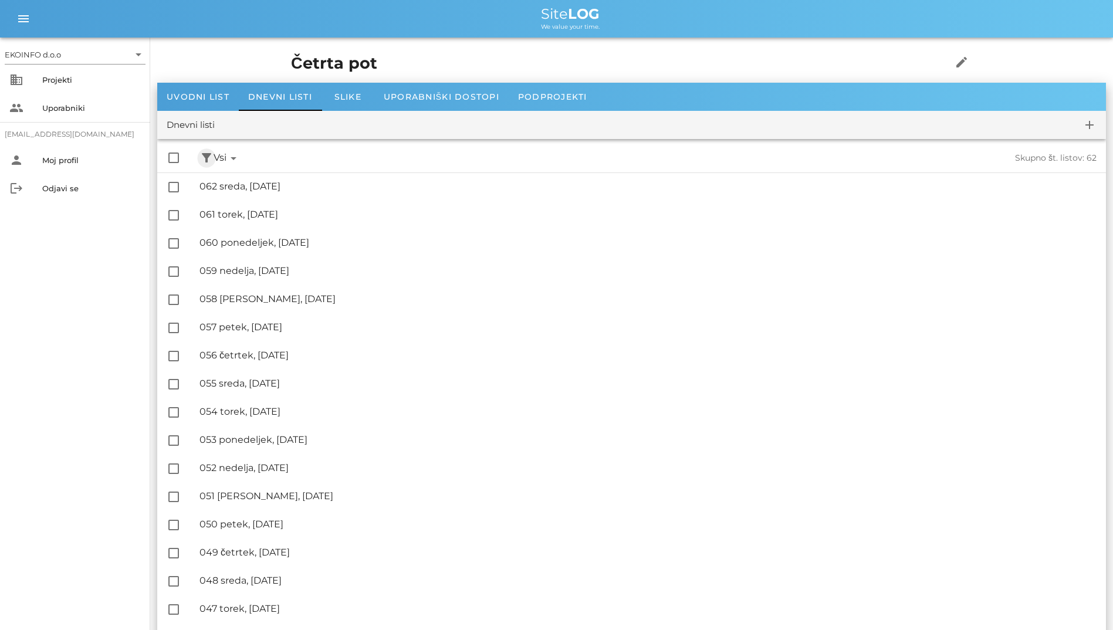
click at [211, 161] on button "filter_alt" at bounding box center [207, 158] width 14 height 15
click at [275, 209] on div "✓ Nepodpisani" at bounding box center [253, 212] width 79 height 28
click at [204, 157] on button "filter_alt" at bounding box center [207, 158] width 14 height 15
click at [192, 154] on div "check_box_outline_blank filter_alt Podpisani arrow_drop_down Nepodpisani arrow_…" at bounding box center [631, 158] width 949 height 29
click at [198, 154] on div "check_box_outline_blank filter_alt Podpisani arrow_drop_down Nepodpisani arrow_…" at bounding box center [631, 158] width 949 height 29
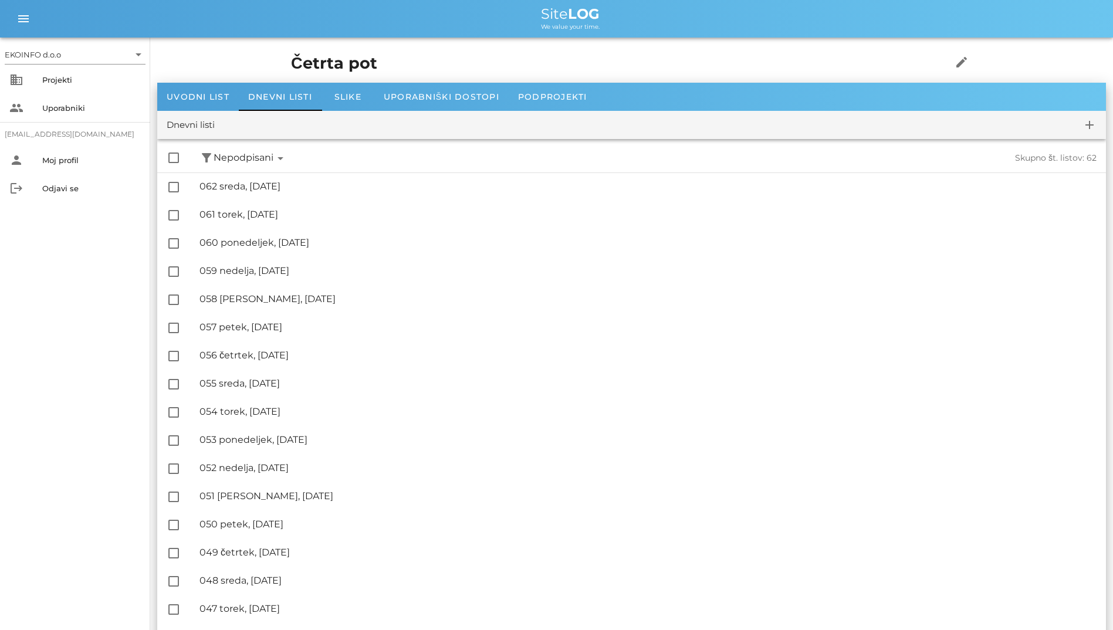
click at [278, 154] on icon "arrow_drop_down" at bounding box center [280, 158] width 14 height 14
click at [281, 158] on icon "arrow_drop_down" at bounding box center [280, 158] width 14 height 14
click at [221, 160] on span "Nepodpisani arrow_drop_down" at bounding box center [251, 158] width 74 height 15
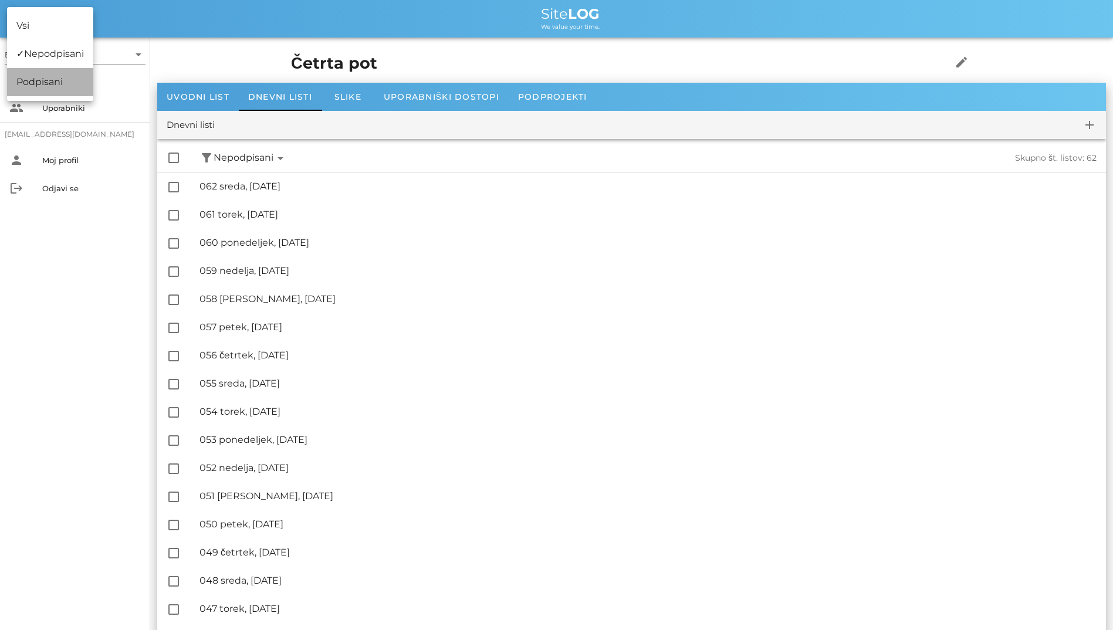
click at [23, 80] on div "✓ Podpisani" at bounding box center [50, 82] width 86 height 28
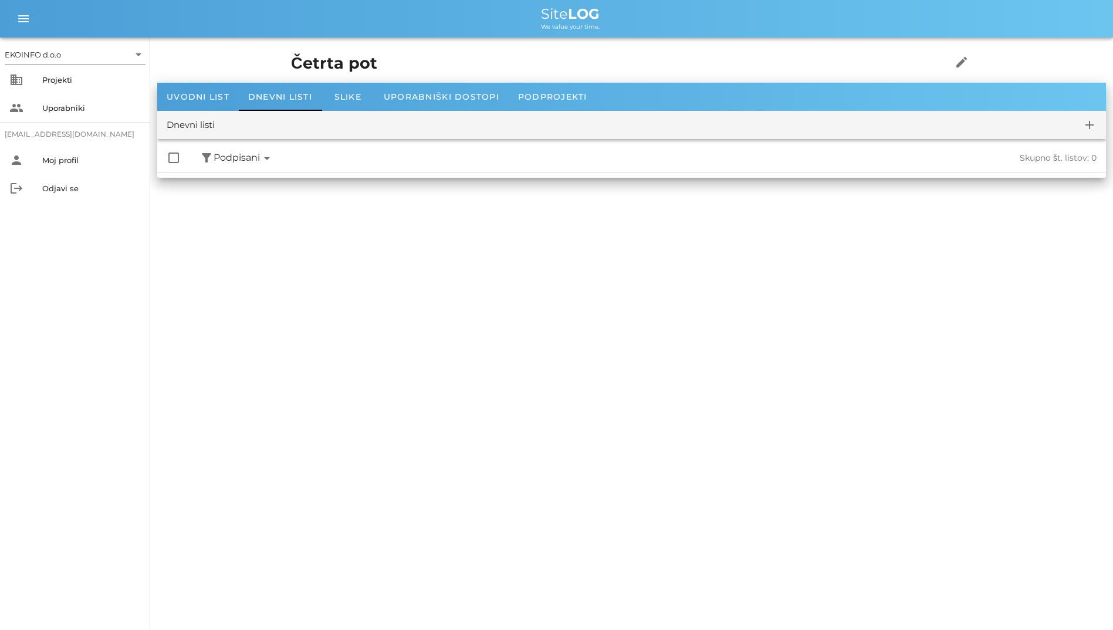
click at [198, 157] on div "check_box_outline_blank filter_alt Podpisani arrow_drop_down Nepodpisani arrow_…" at bounding box center [631, 158] width 949 height 29
click at [204, 163] on button "filter_alt" at bounding box center [207, 158] width 14 height 15
click at [41, 32] on div "✓ Vsi" at bounding box center [46, 26] width 79 height 28
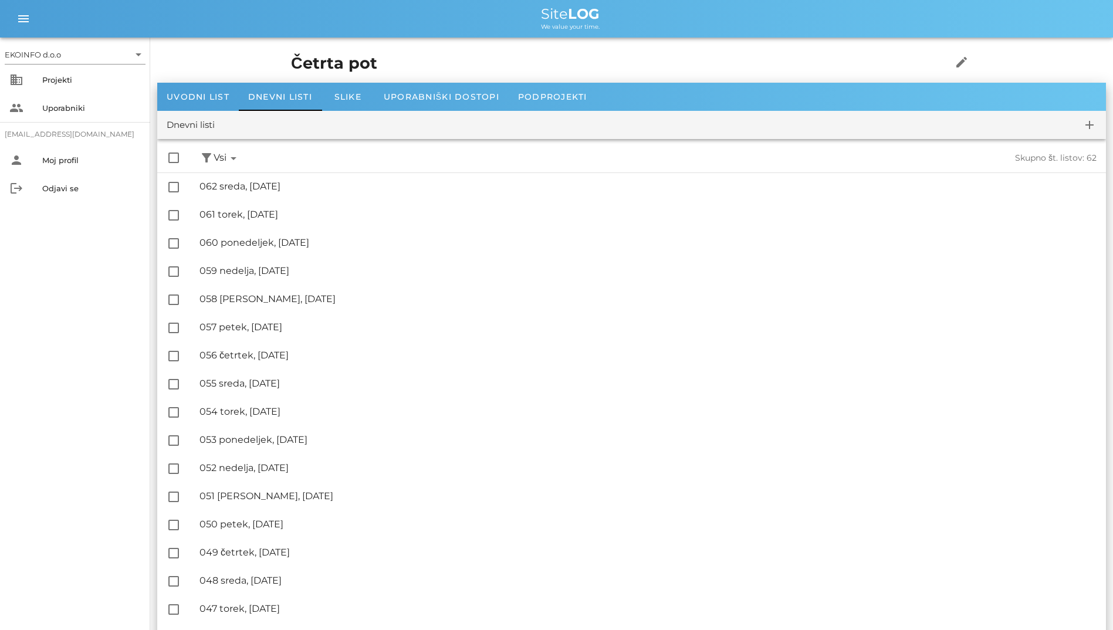
click at [205, 127] on div "Dnevni listi" at bounding box center [191, 125] width 48 height 13
click at [206, 162] on button "filter_alt" at bounding box center [207, 158] width 14 height 15
click at [335, 163] on div "check_box_outline_blank filter_alt Podpisani arrow_drop_down Nepodpisani arrow_…" at bounding box center [631, 158] width 949 height 29
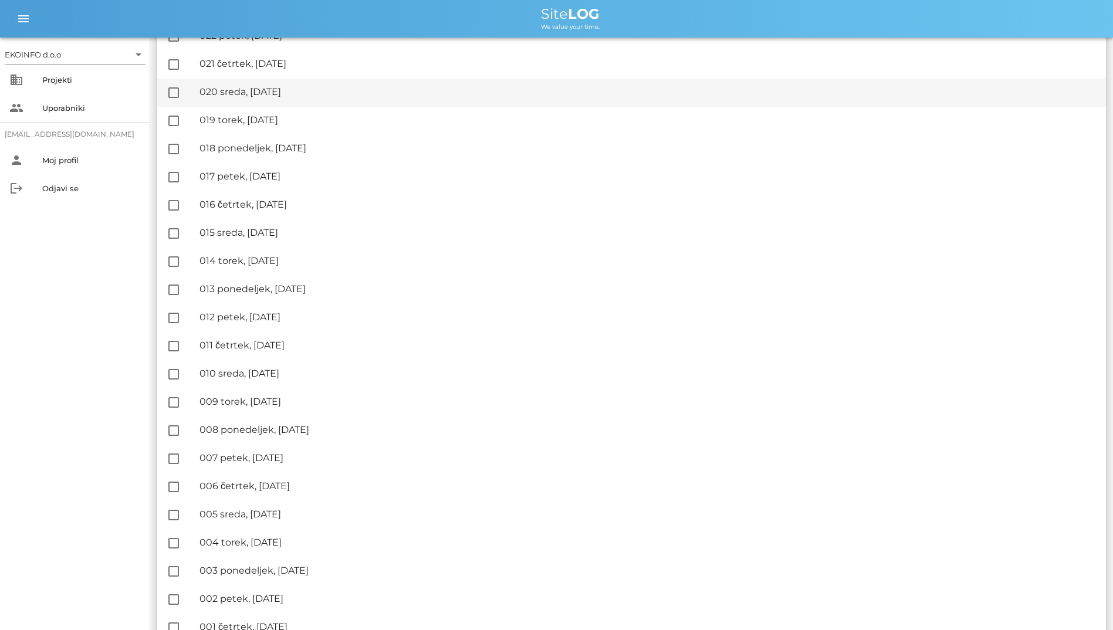
scroll to position [1301, 0]
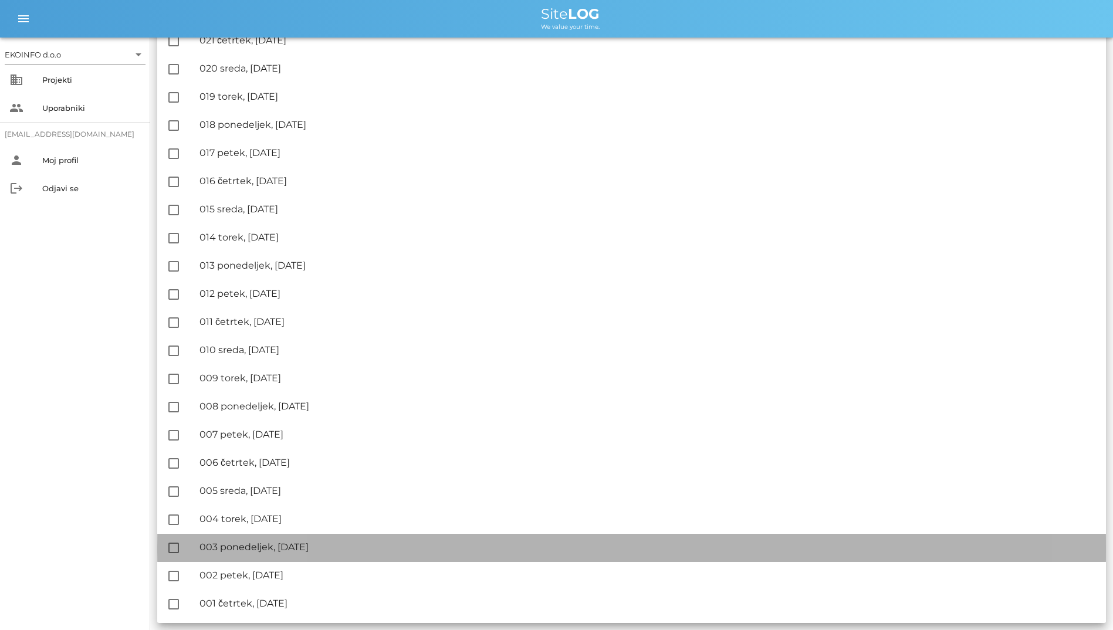
drag, startPoint x: 1056, startPoint y: 602, endPoint x: 799, endPoint y: 556, distance: 260.5
click at [799, 556] on div "🔏 003 ponedeljek, 23.06.2025 ✓ Podpisal: Nadzornik ✓ Podpisal: Sestavljalec ✓ P…" at bounding box center [648, 548] width 897 height 26
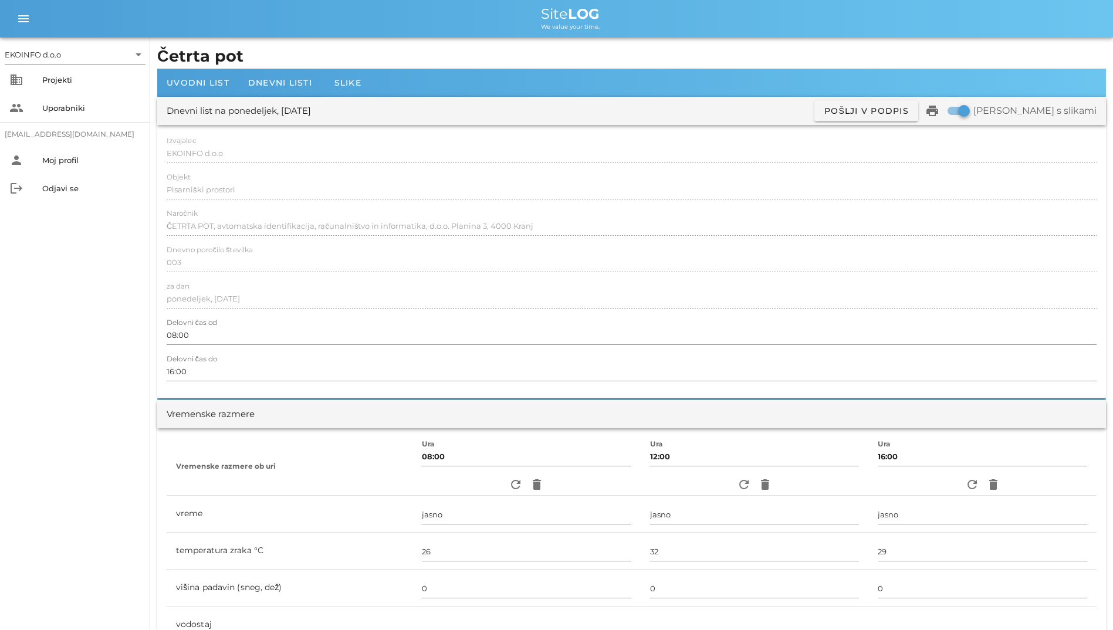
scroll to position [293, 0]
